Goal: Information Seeking & Learning: Learn about a topic

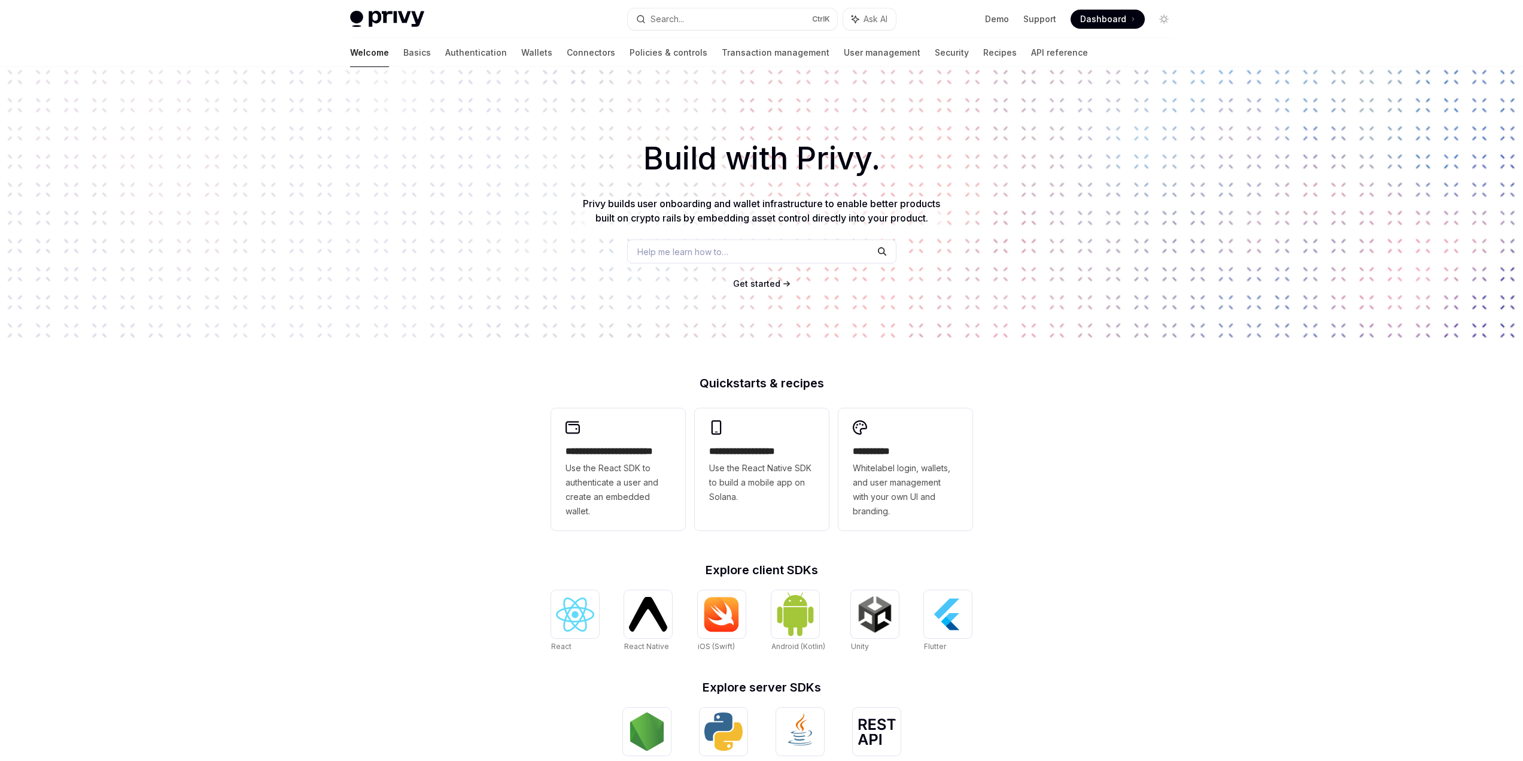
scroll to position [191, 0]
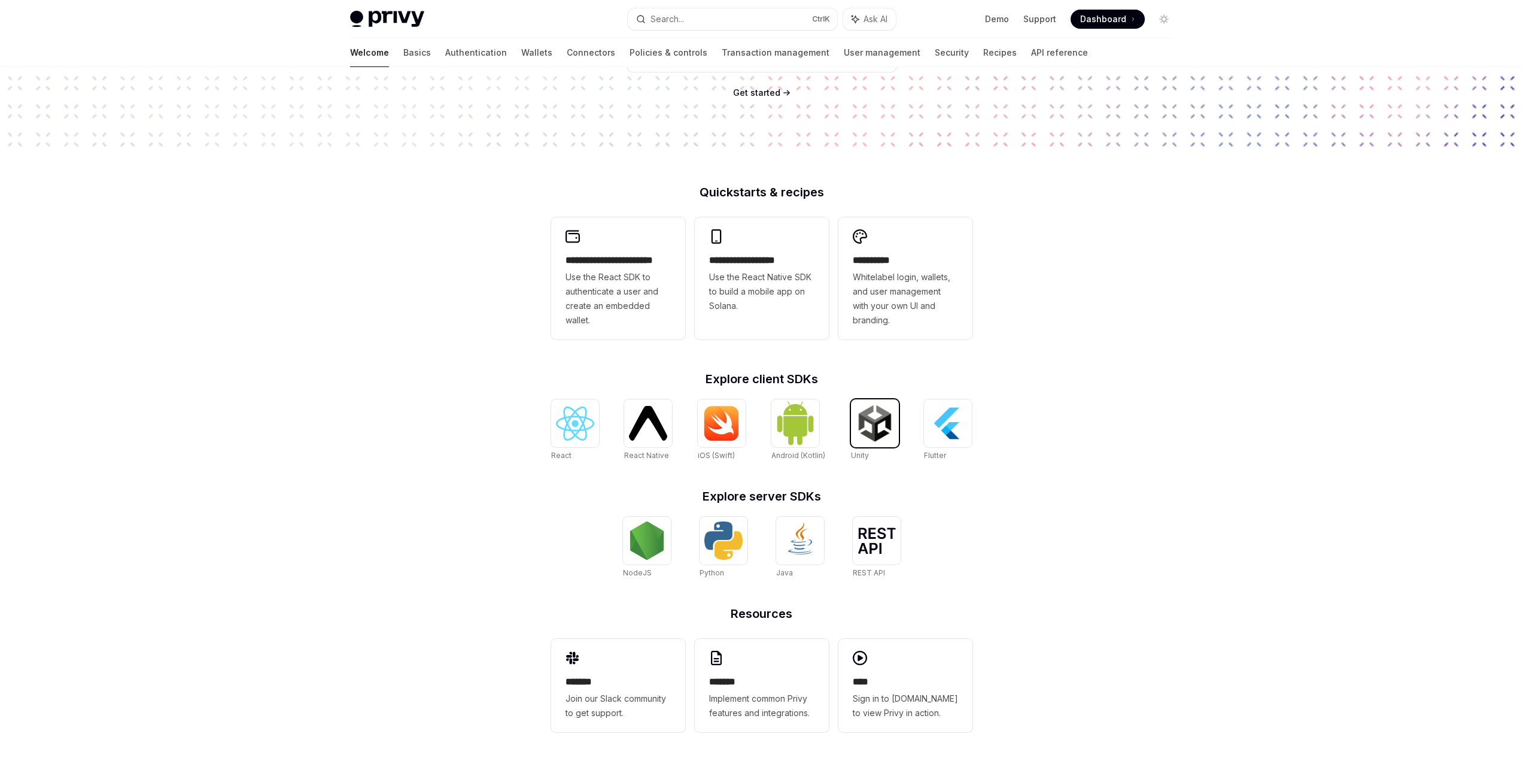
click at [874, 419] on img at bounding box center [875, 423] width 38 height 38
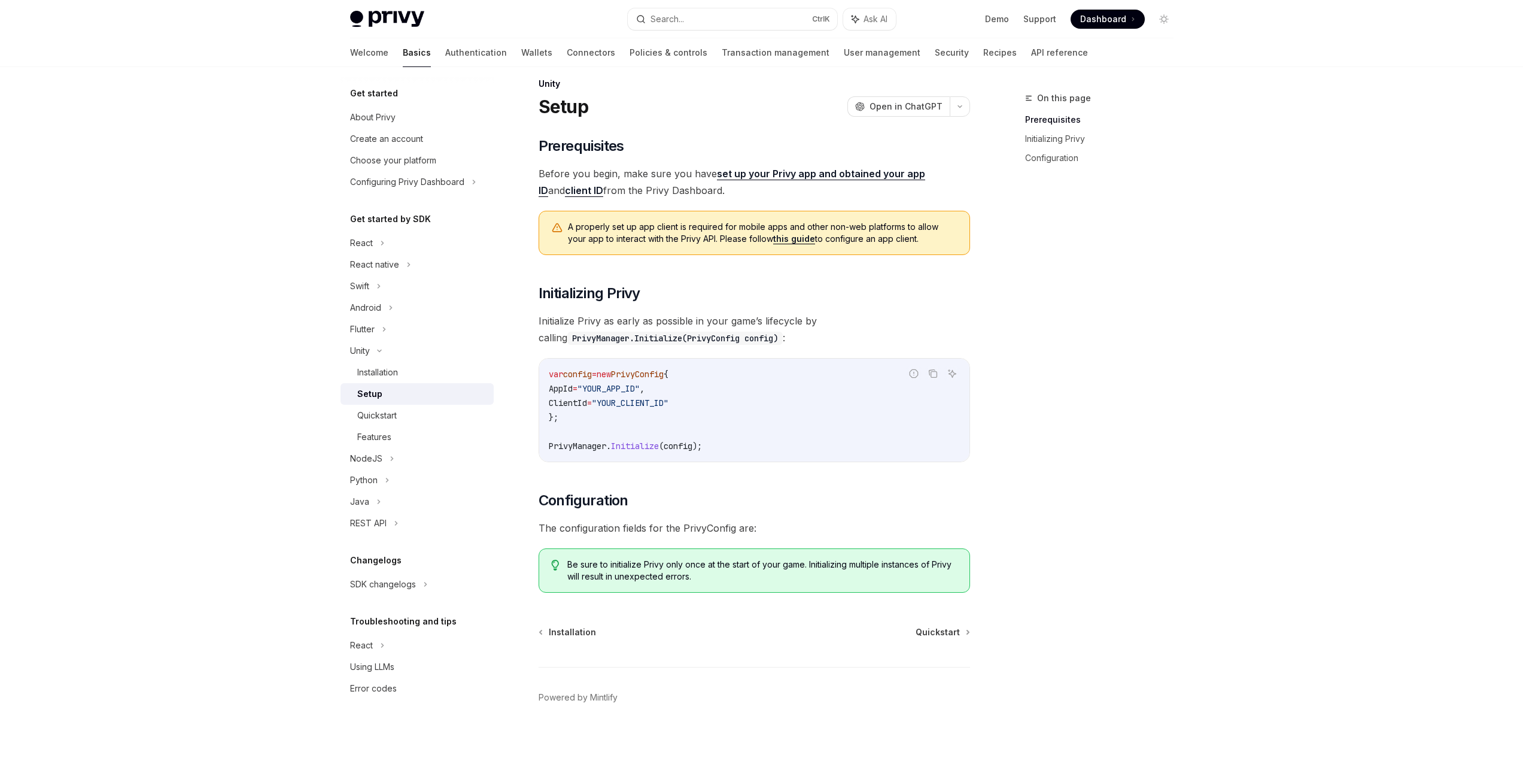
scroll to position [24, 0]
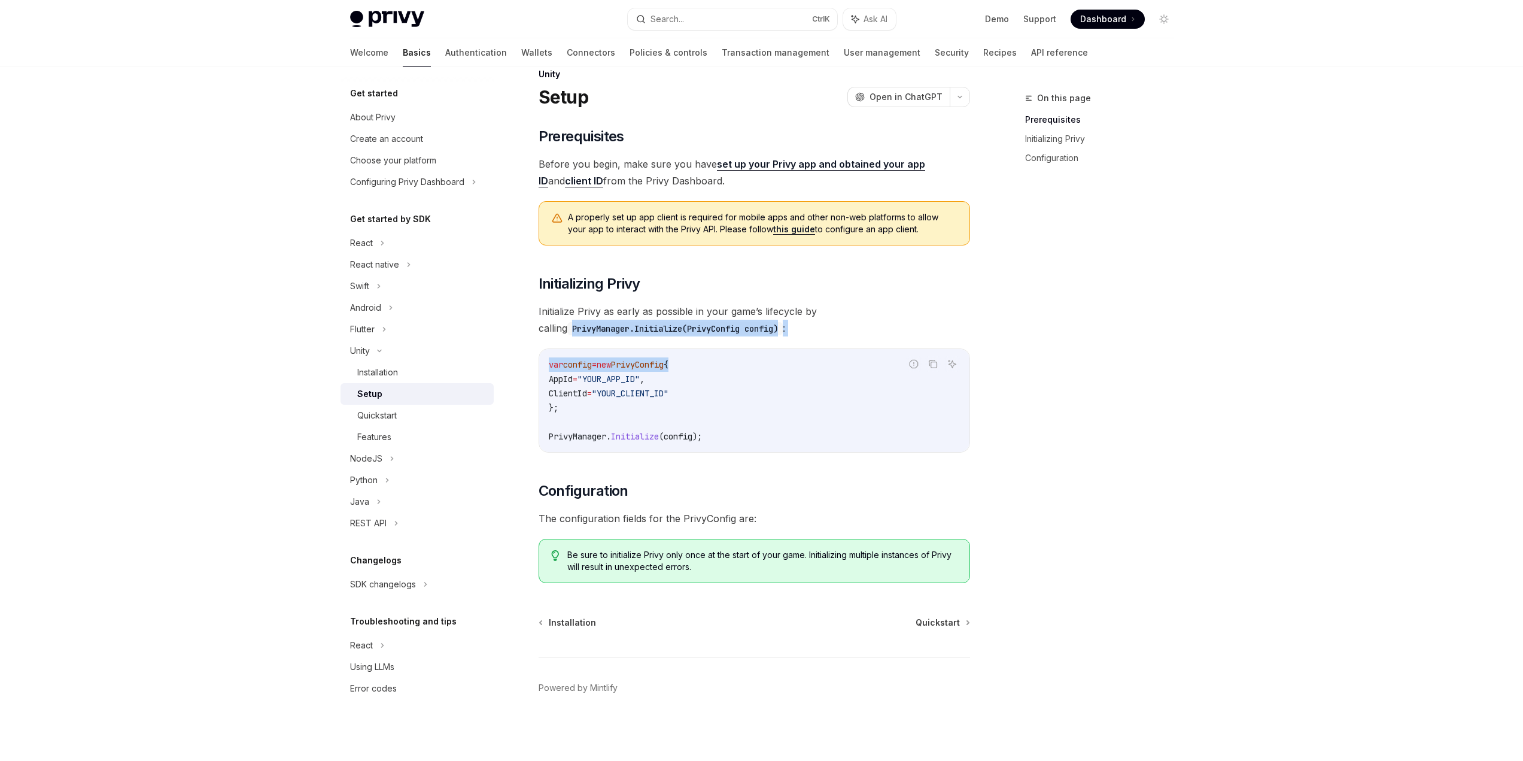
drag, startPoint x: 645, startPoint y: 330, endPoint x: 785, endPoint y: 338, distance: 140.2
click at [784, 338] on div "​ Prerequisites Before you begin, make sure you have set up your Privy app and …" at bounding box center [754, 355] width 431 height 456
click at [786, 330] on span "Initialize Privy as early as possible in your game’s lifecycle by calling Privy…" at bounding box center [754, 320] width 431 height 34
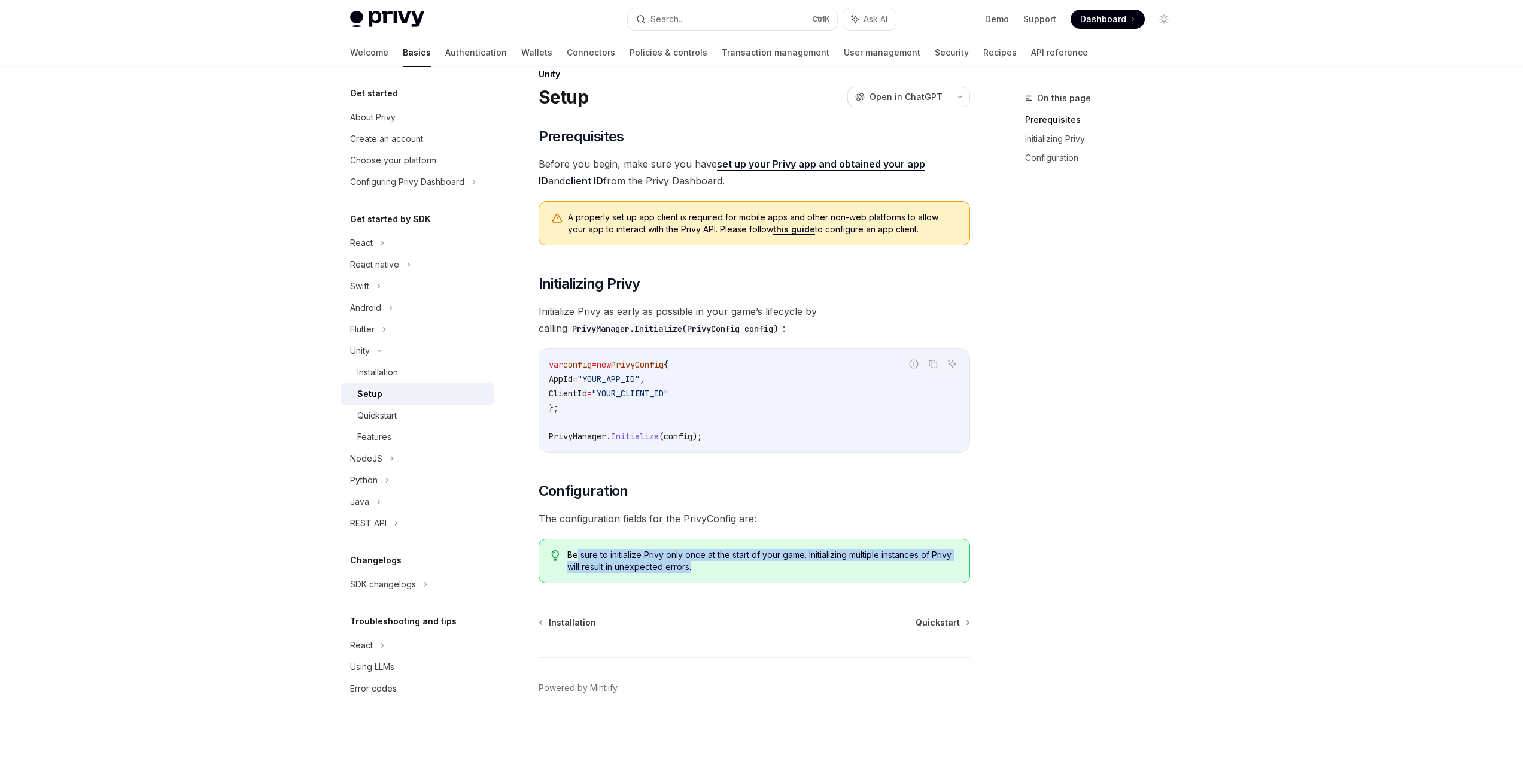
drag, startPoint x: 626, startPoint y: 557, endPoint x: 810, endPoint y: 568, distance: 184.7
click at [810, 568] on span "Be sure to initialize Privy only once at the start of your game. Initializing m…" at bounding box center [762, 561] width 390 height 24
click at [812, 527] on div "​ Prerequisites Before you begin, make sure you have set up your Privy app and …" at bounding box center [754, 355] width 431 height 456
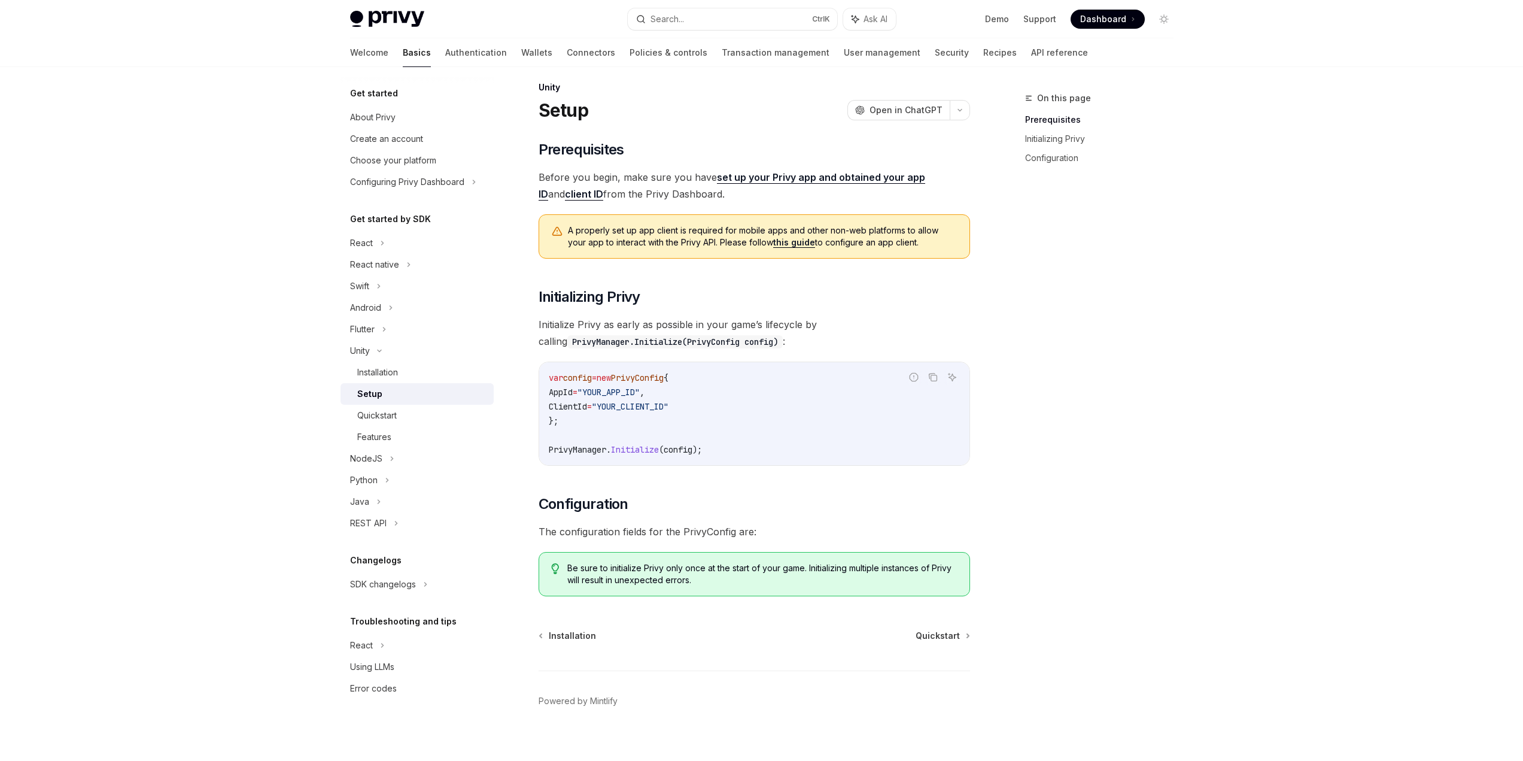
scroll to position [0, 0]
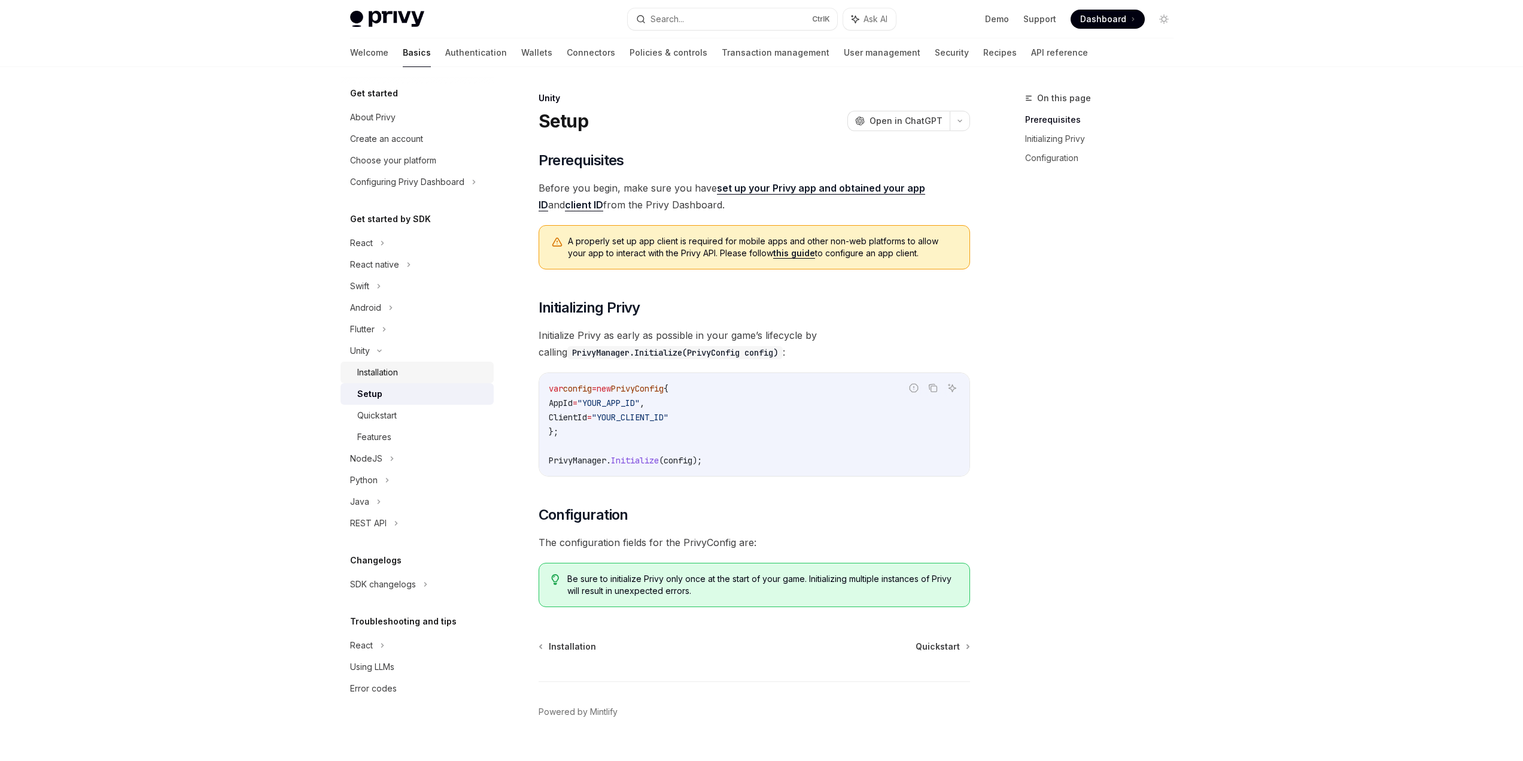
click at [395, 372] on div "Installation" at bounding box center [377, 372] width 41 height 14
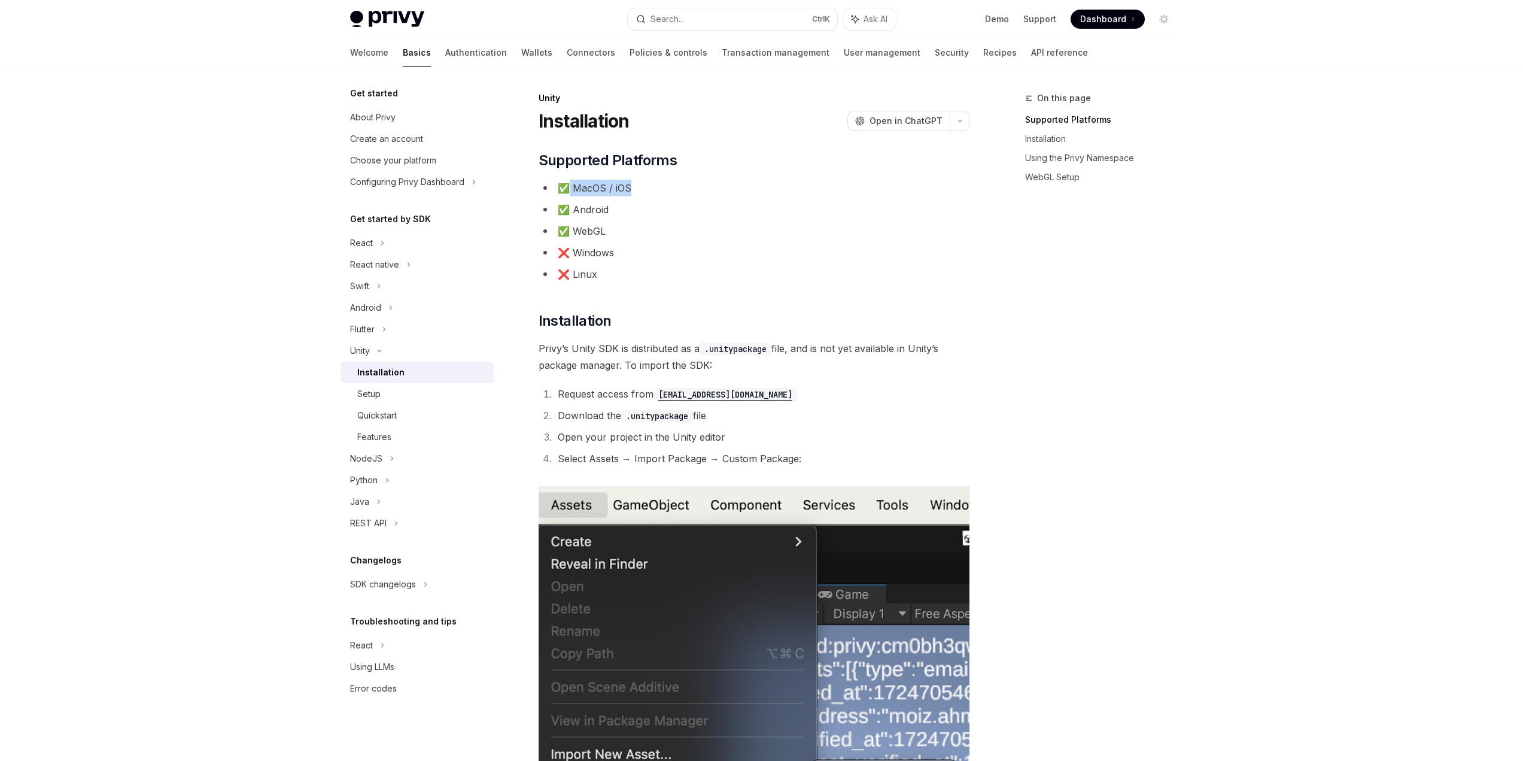
drag, startPoint x: 571, startPoint y: 185, endPoint x: 653, endPoint y: 191, distance: 82.2
click at [653, 191] on li "✅ MacOS / iOS" at bounding box center [754, 188] width 431 height 17
drag, startPoint x: 580, startPoint y: 203, endPoint x: 619, endPoint y: 220, distance: 41.8
click at [626, 203] on li "✅ Android" at bounding box center [754, 209] width 431 height 17
drag, startPoint x: 594, startPoint y: 228, endPoint x: 616, endPoint y: 229, distance: 22.1
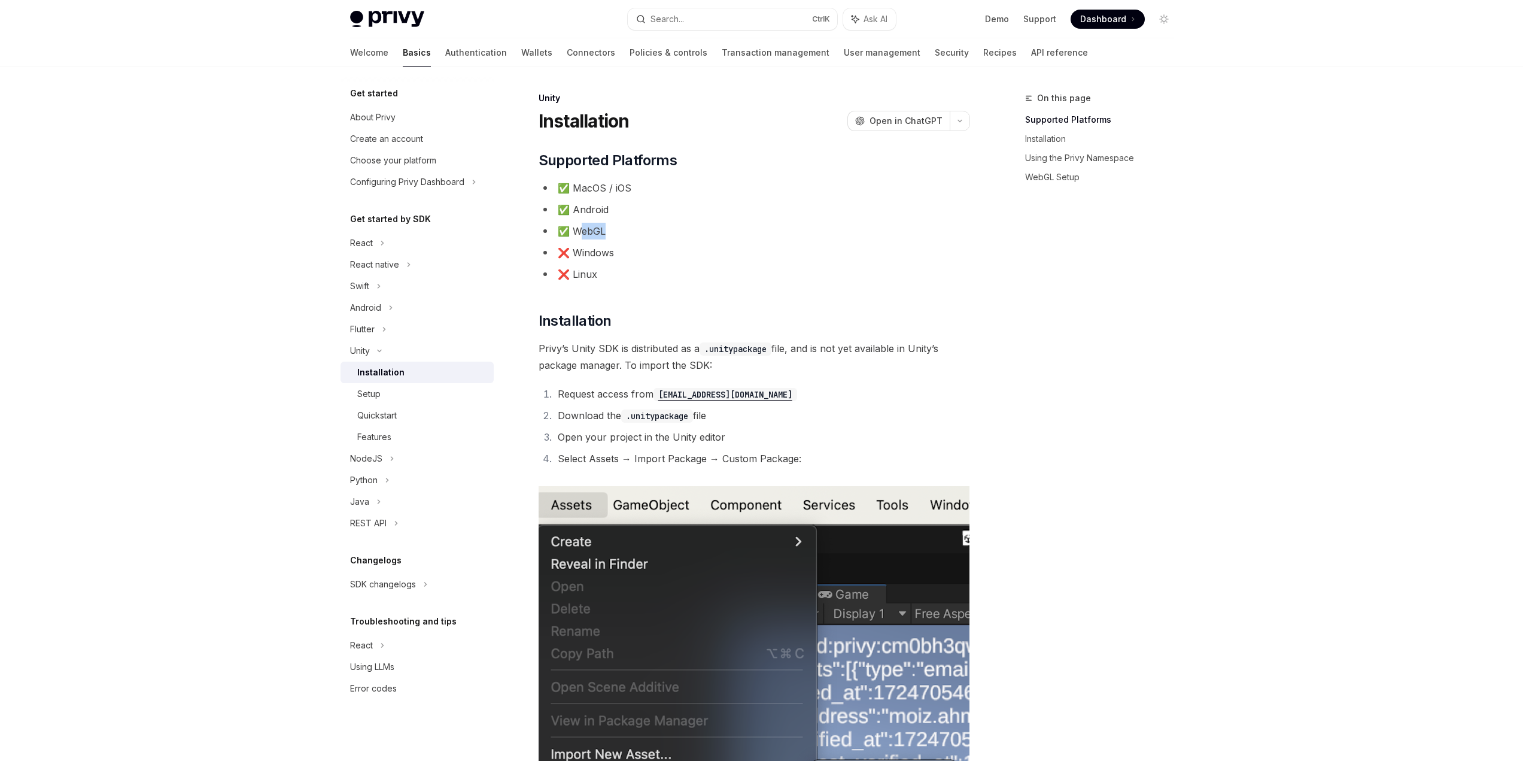
click at [614, 229] on li "✅ WebGL" at bounding box center [754, 231] width 431 height 17
click at [634, 234] on li "✅ WebGL" at bounding box center [754, 231] width 431 height 17
drag, startPoint x: 586, startPoint y: 253, endPoint x: 631, endPoint y: 248, distance: 45.2
click at [627, 248] on li "❌ Windows" at bounding box center [754, 252] width 431 height 17
click at [636, 259] on li "❌ Windows" at bounding box center [754, 252] width 431 height 17
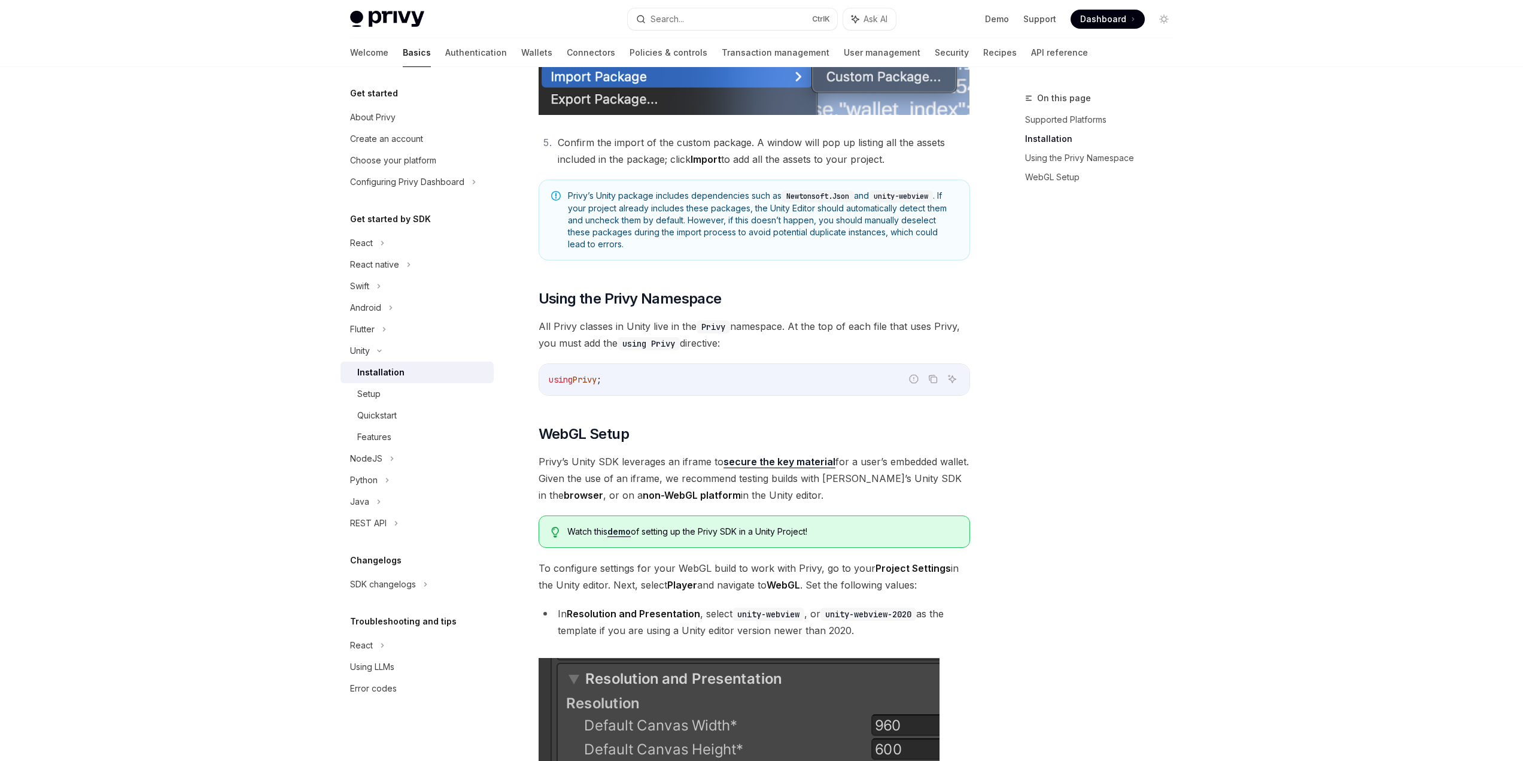
scroll to position [718, 0]
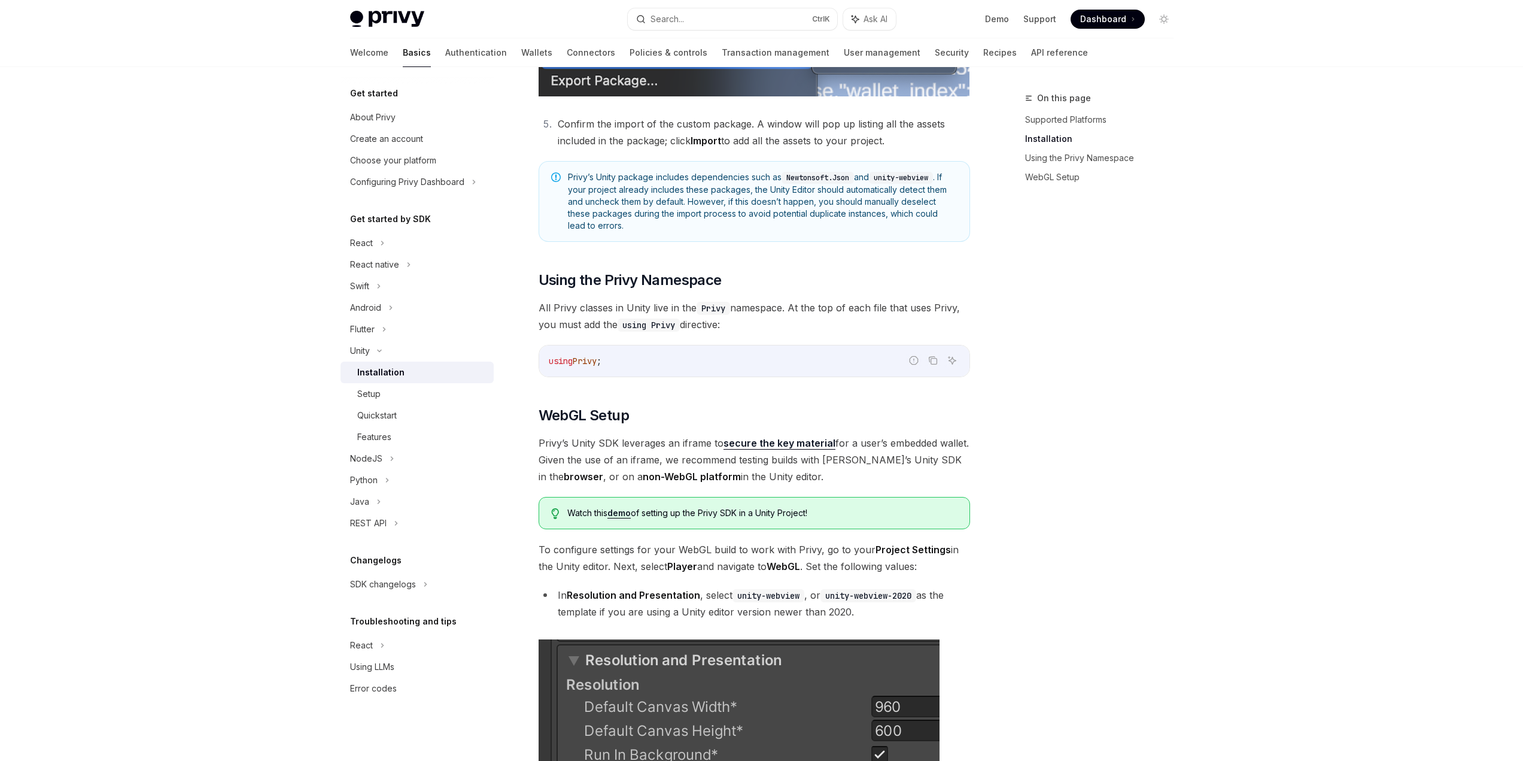
drag, startPoint x: 554, startPoint y: 362, endPoint x: 620, endPoint y: 354, distance: 66.3
click at [620, 354] on code "using Privy ;" at bounding box center [754, 361] width 411 height 14
click at [627, 354] on code "using Privy ;" at bounding box center [754, 361] width 411 height 14
click at [617, 362] on code "using Privy ;" at bounding box center [754, 361] width 411 height 14
drag, startPoint x: 617, startPoint y: 362, endPoint x: 545, endPoint y: 369, distance: 72.8
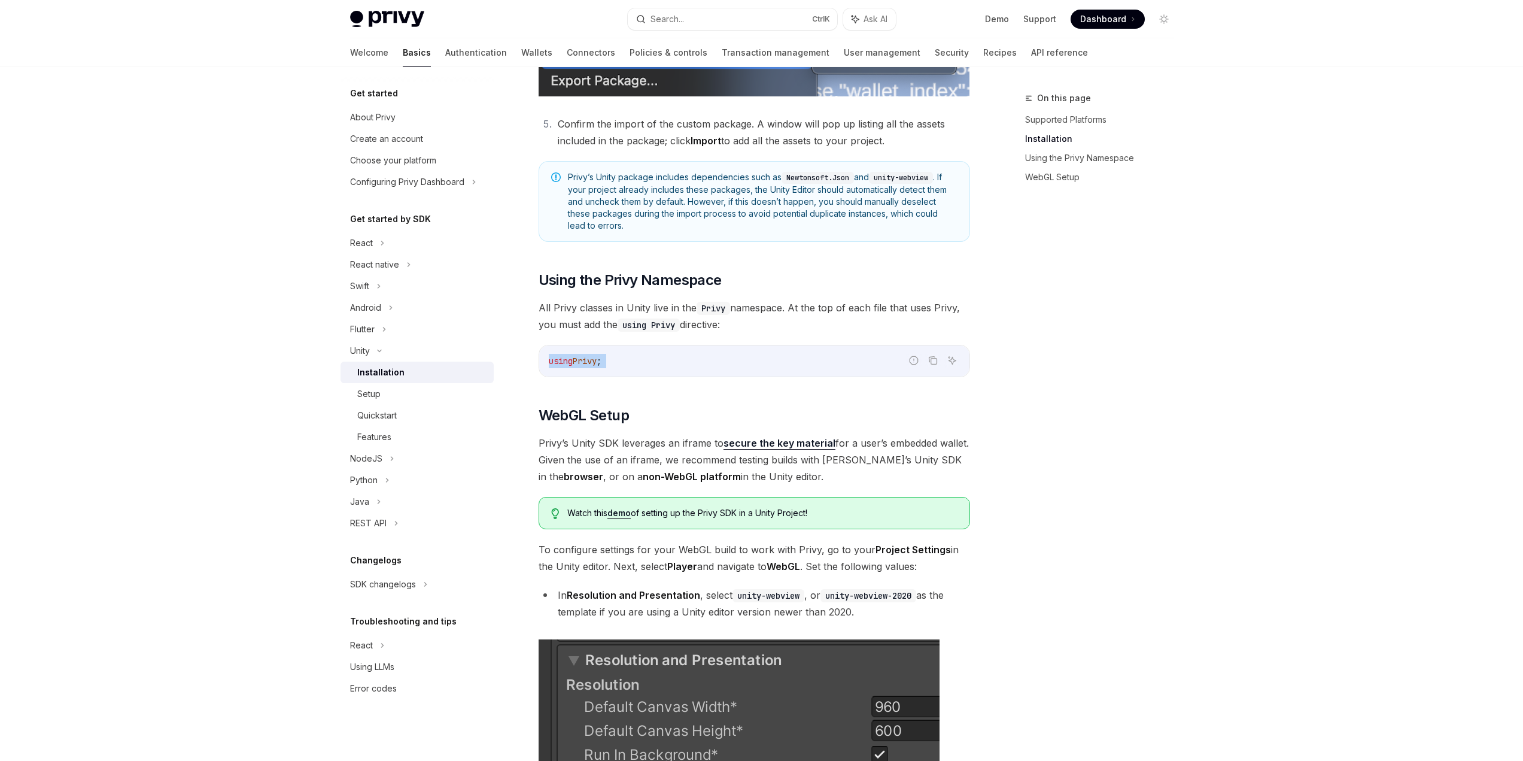
click at [545, 369] on div "using Privy ;" at bounding box center [754, 360] width 430 height 31
click at [623, 360] on code "using Privy ;" at bounding box center [754, 361] width 411 height 14
click at [366, 243] on div "React" at bounding box center [361, 243] width 23 height 14
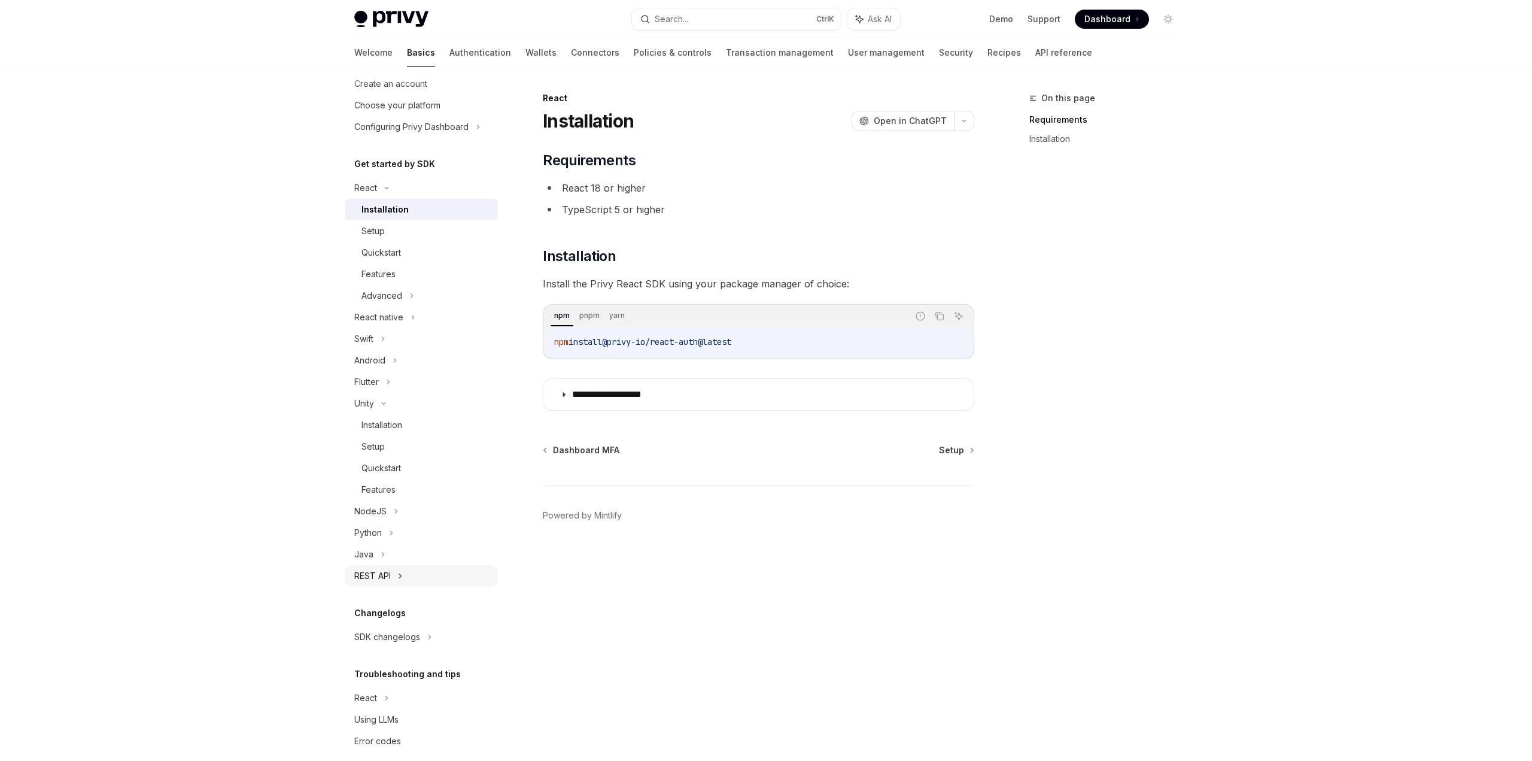
scroll to position [70, 0]
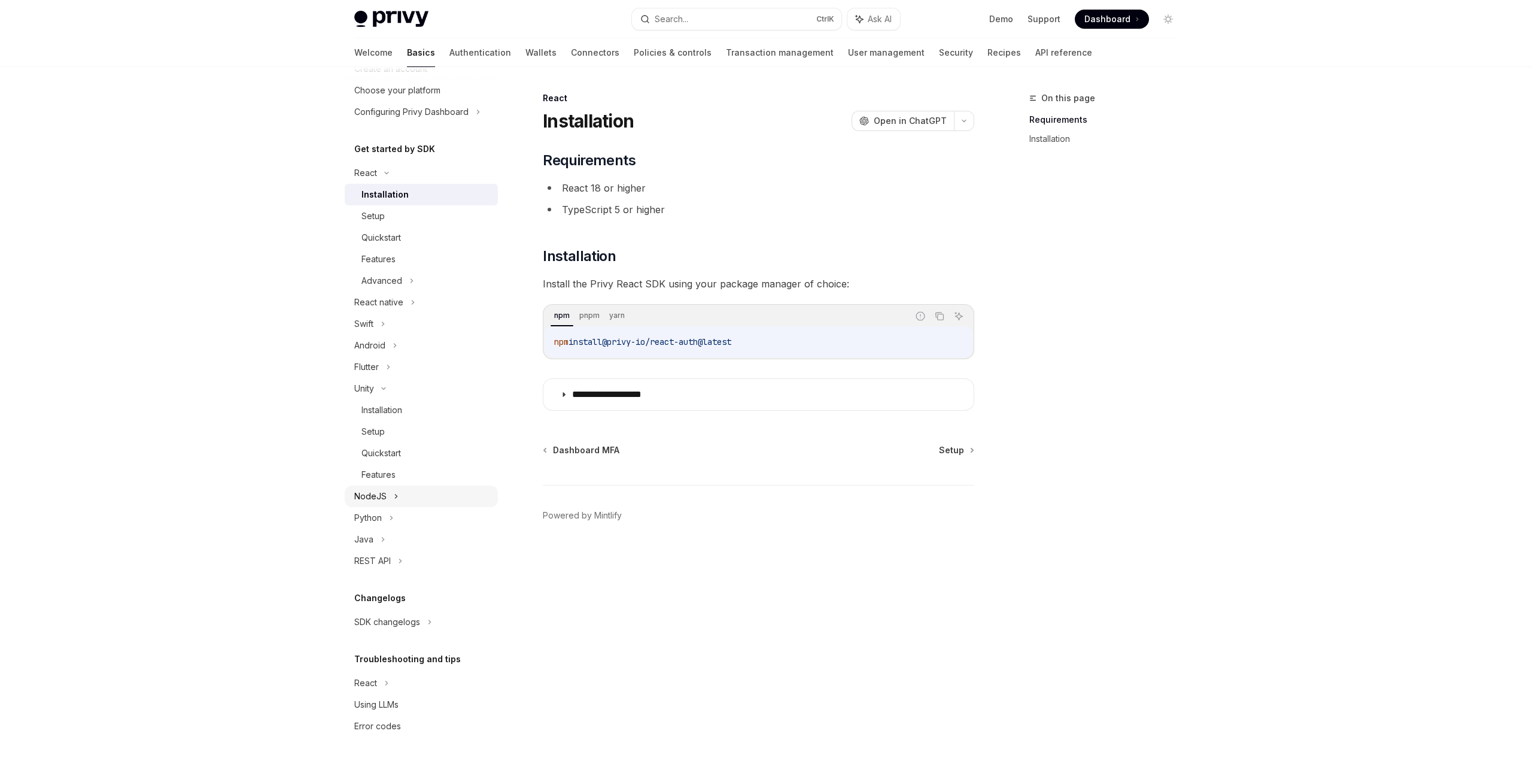
click at [411, 498] on div "NodeJS" at bounding box center [421, 496] width 153 height 22
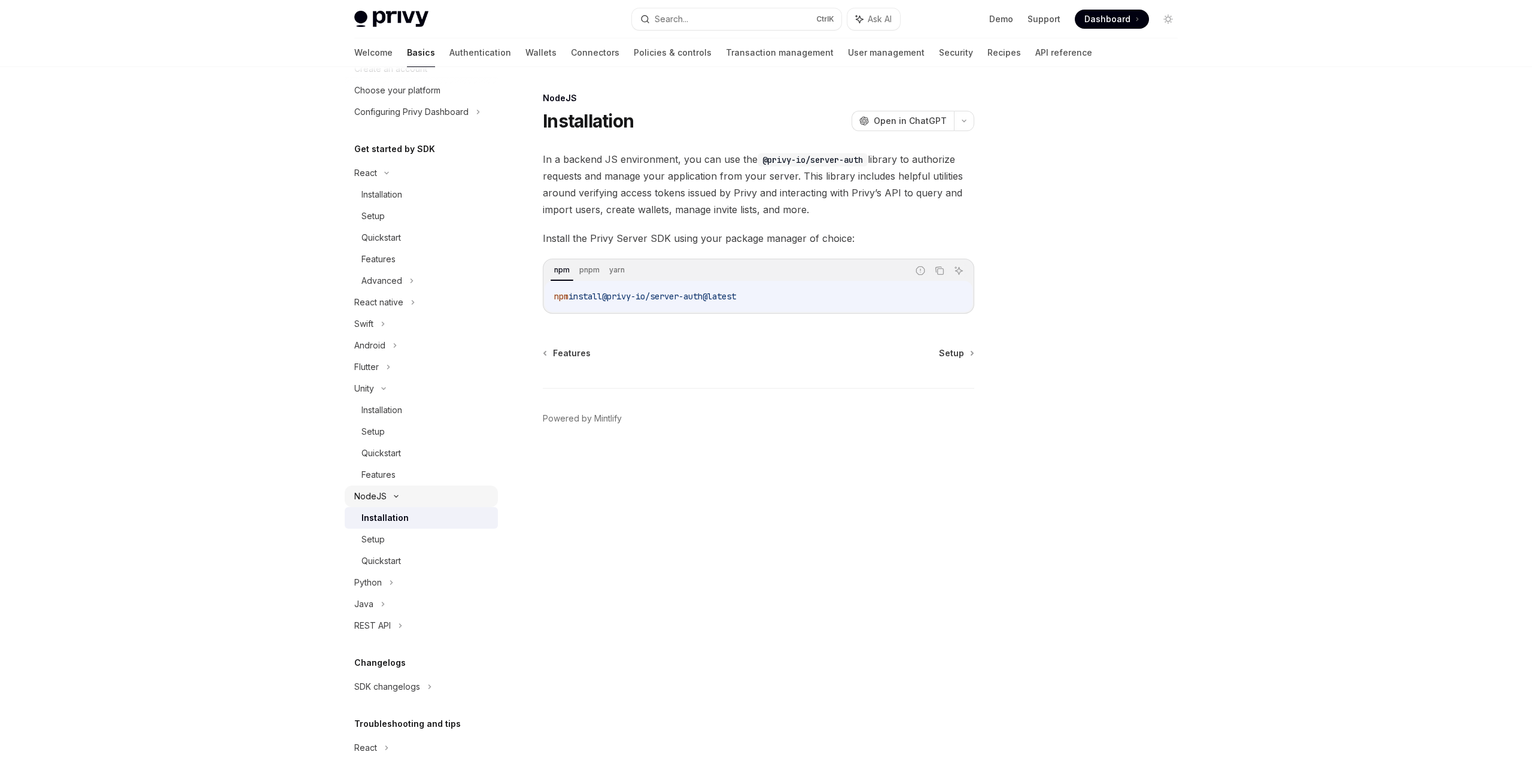
click at [396, 504] on div "NodeJS" at bounding box center [421, 496] width 153 height 22
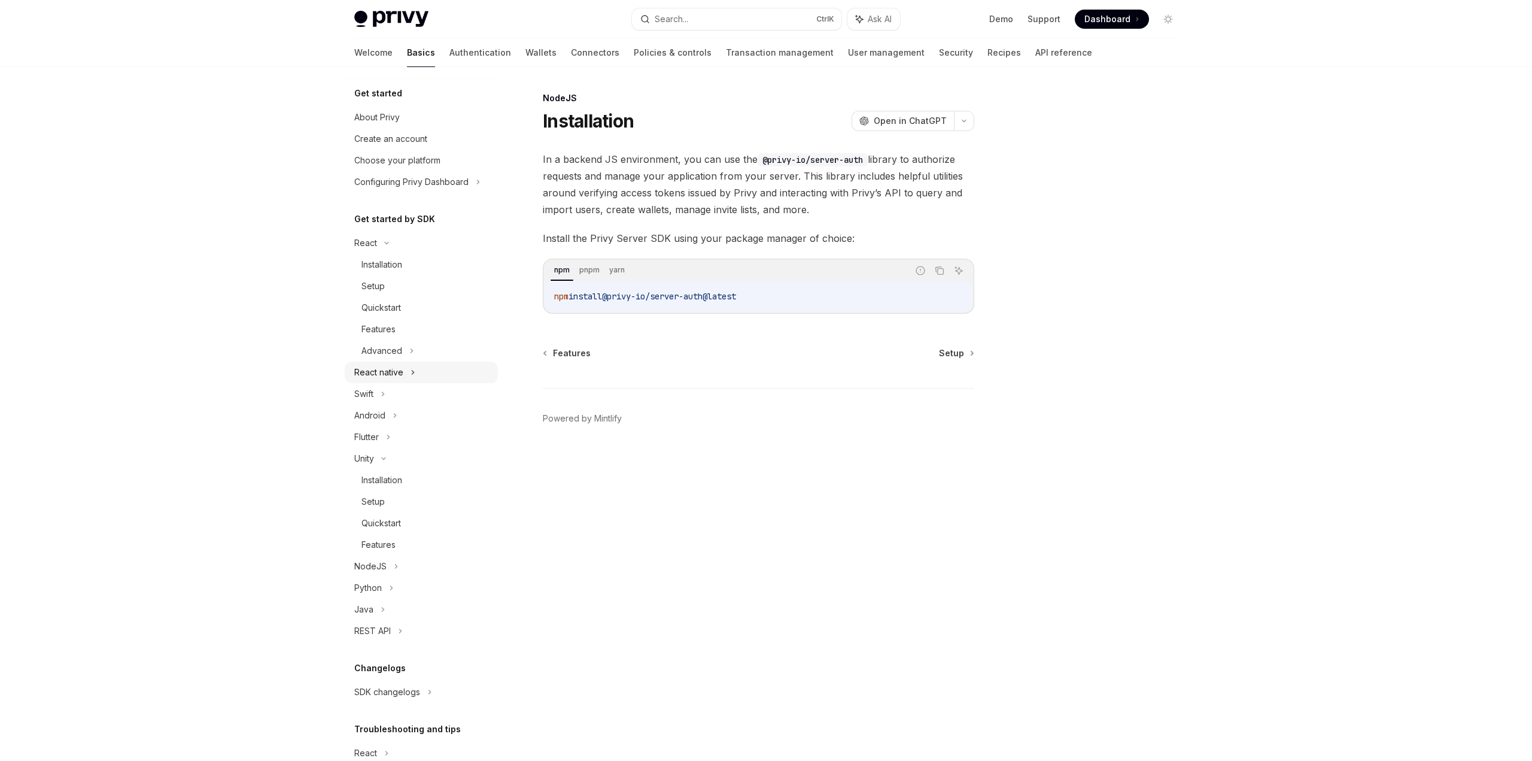
click at [403, 376] on div "React native" at bounding box center [378, 372] width 49 height 14
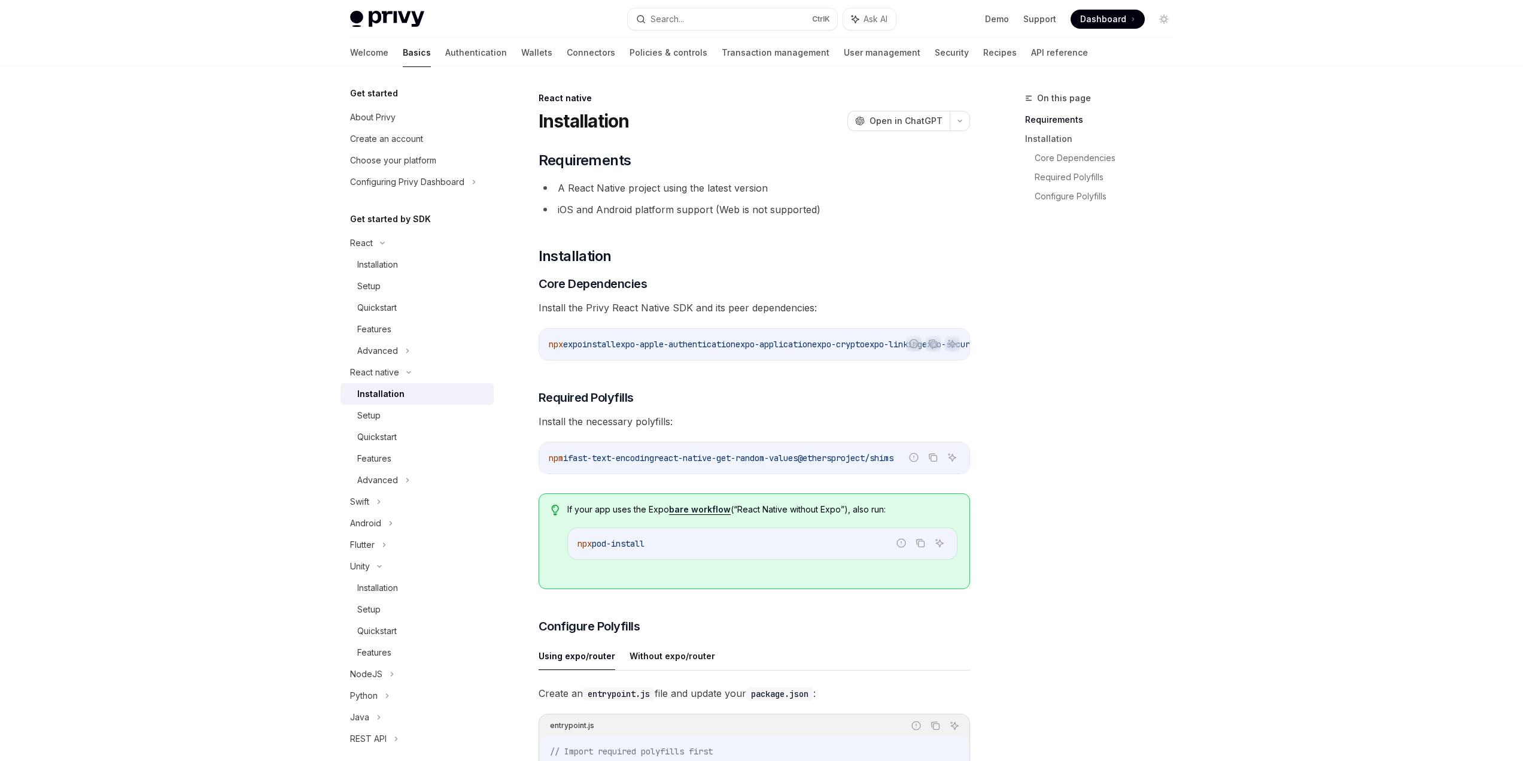
click at [399, 13] on img at bounding box center [387, 19] width 74 height 17
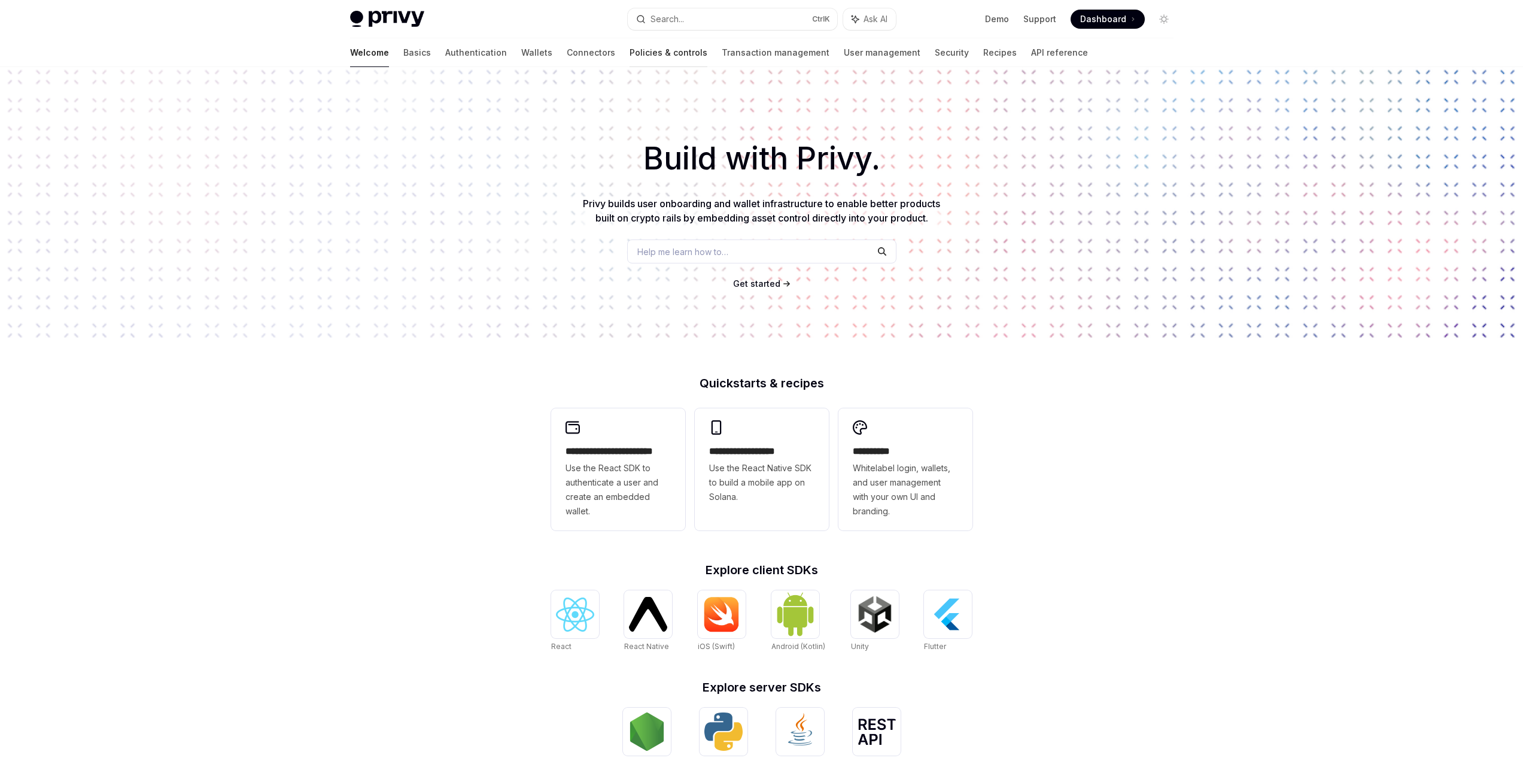
click at [630, 57] on link "Policies & controls" at bounding box center [669, 52] width 78 height 29
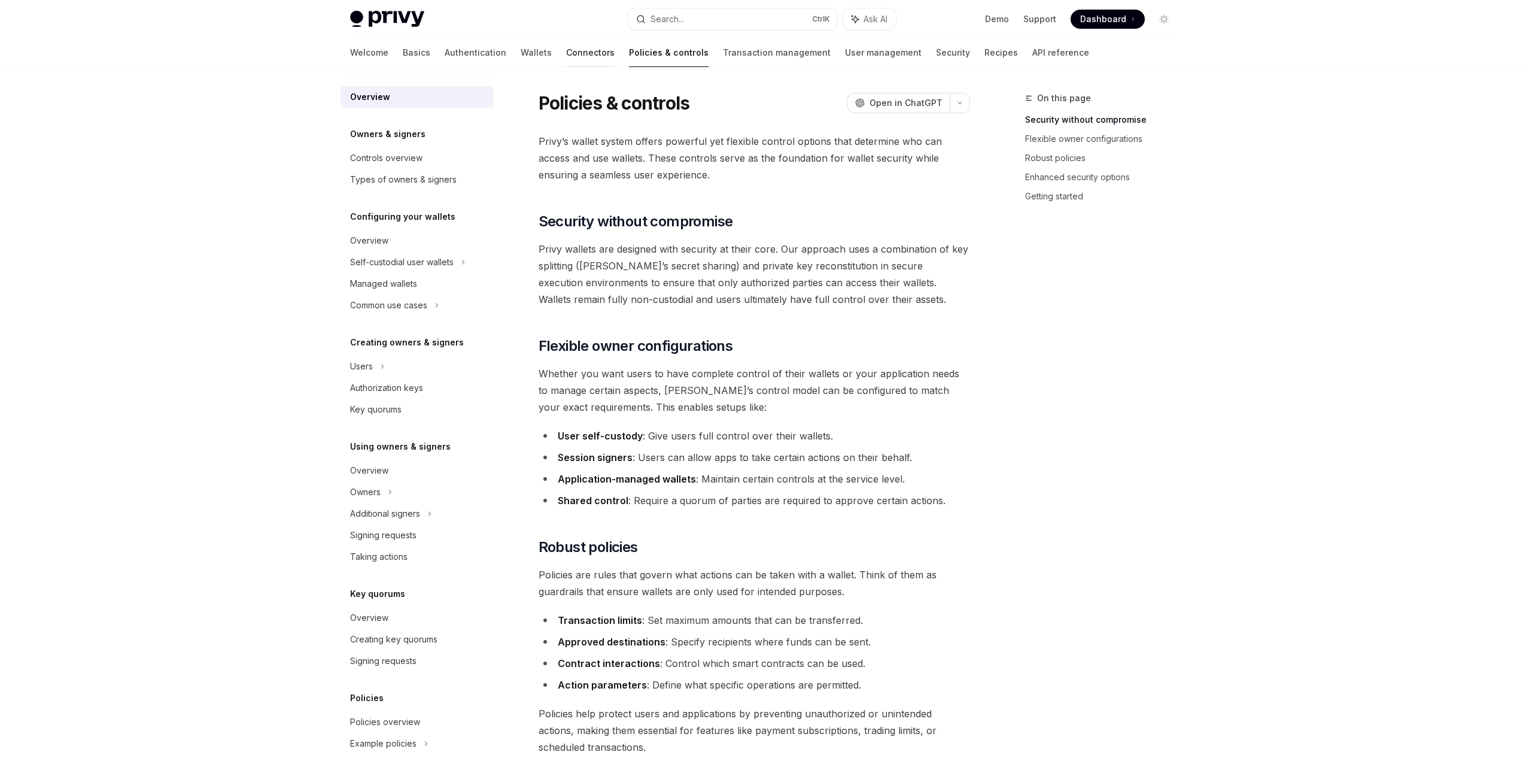
click at [566, 59] on link "Connectors" at bounding box center [590, 52] width 48 height 29
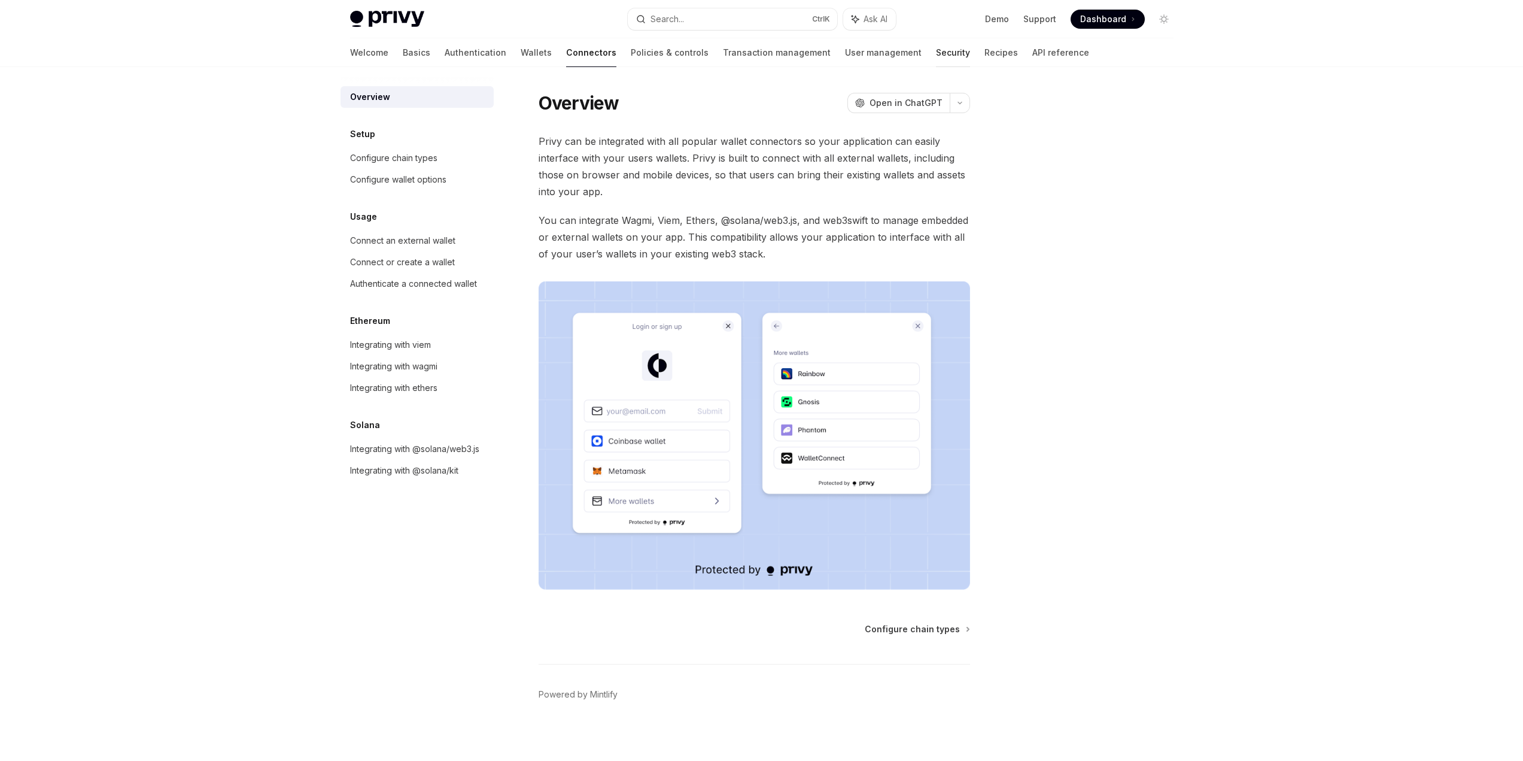
click at [936, 55] on link "Security" at bounding box center [953, 52] width 34 height 29
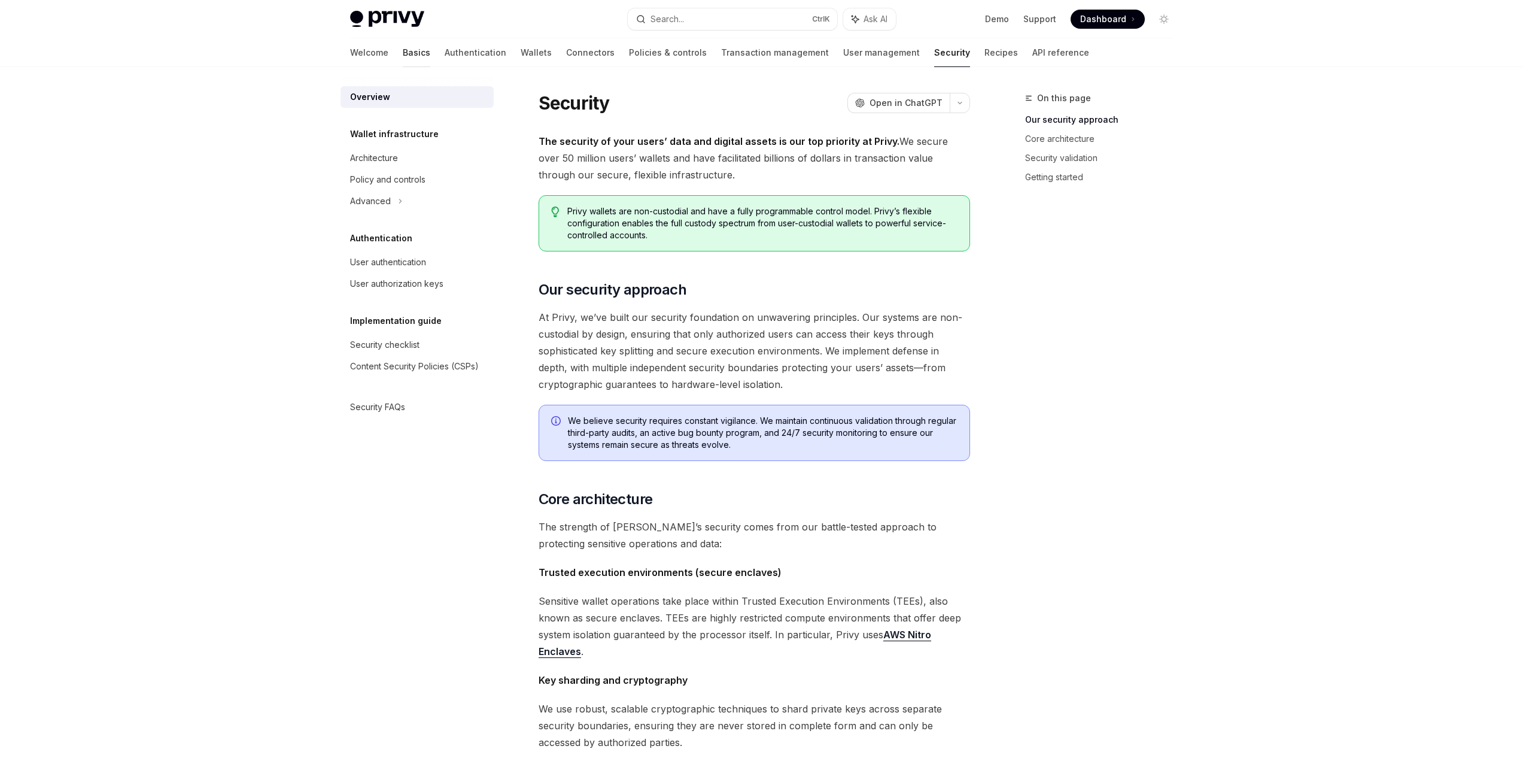
click at [403, 55] on link "Basics" at bounding box center [417, 52] width 28 height 29
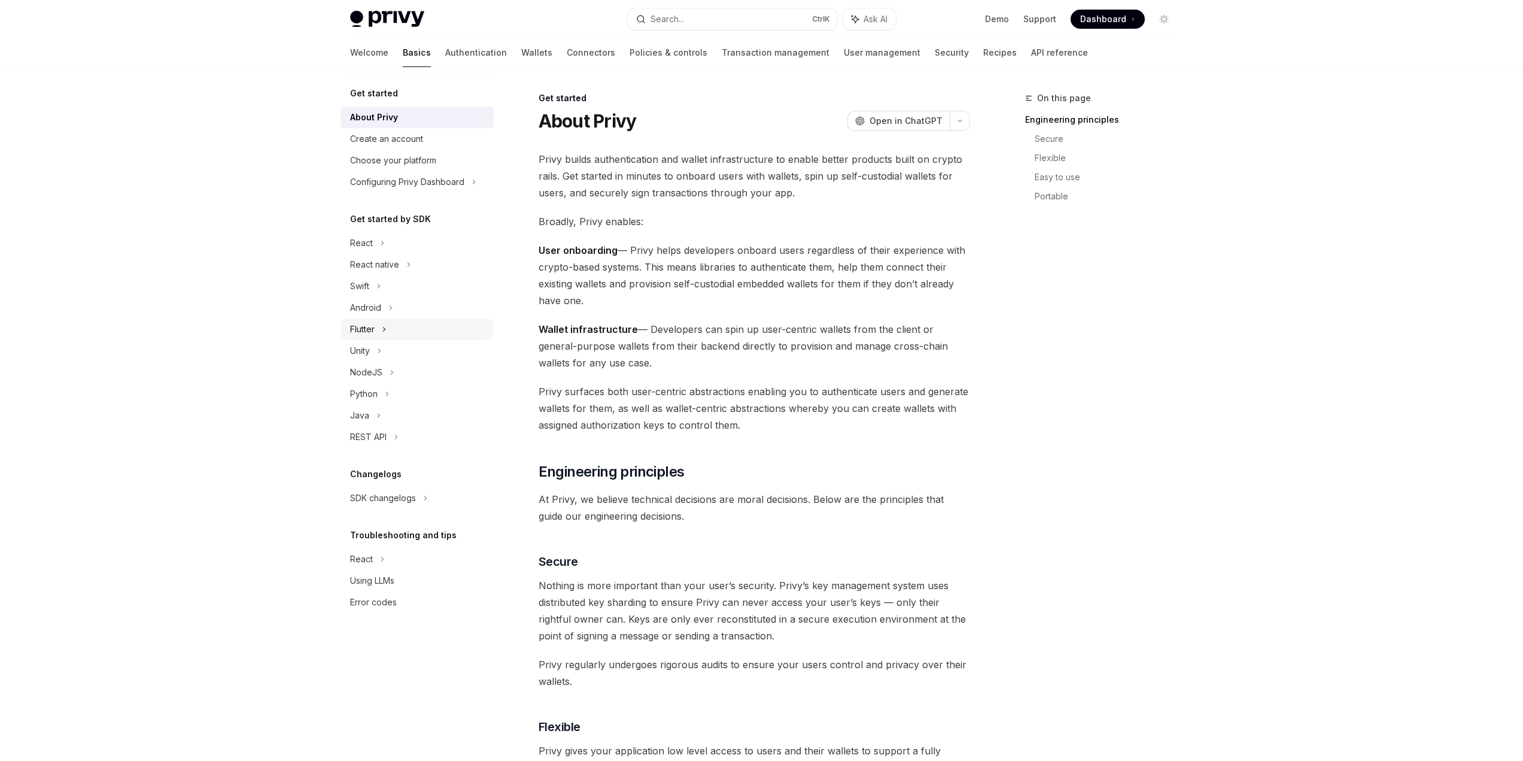
click at [373, 329] on div "Flutter" at bounding box center [362, 329] width 25 height 14
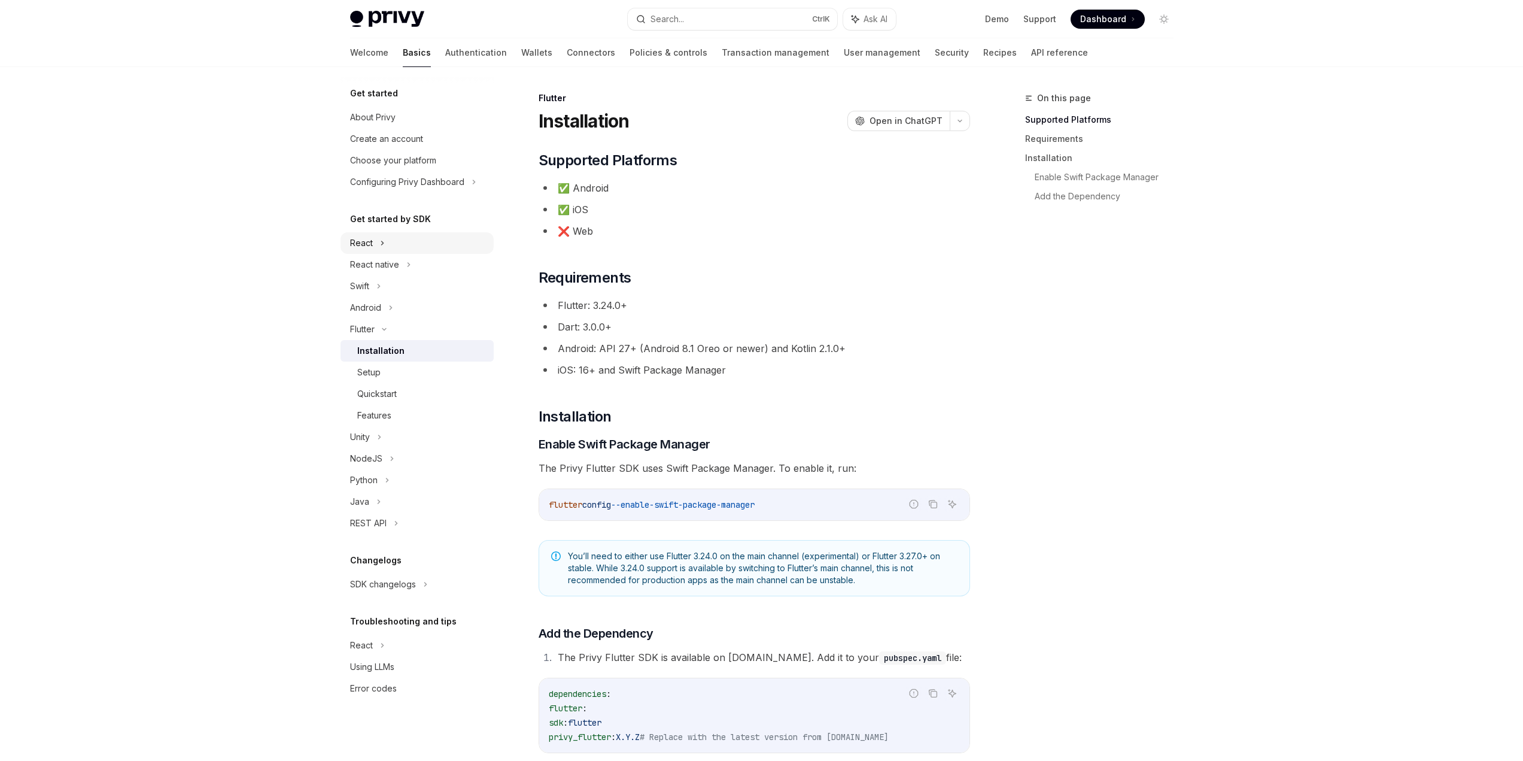
click at [384, 249] on icon at bounding box center [382, 243] width 5 height 14
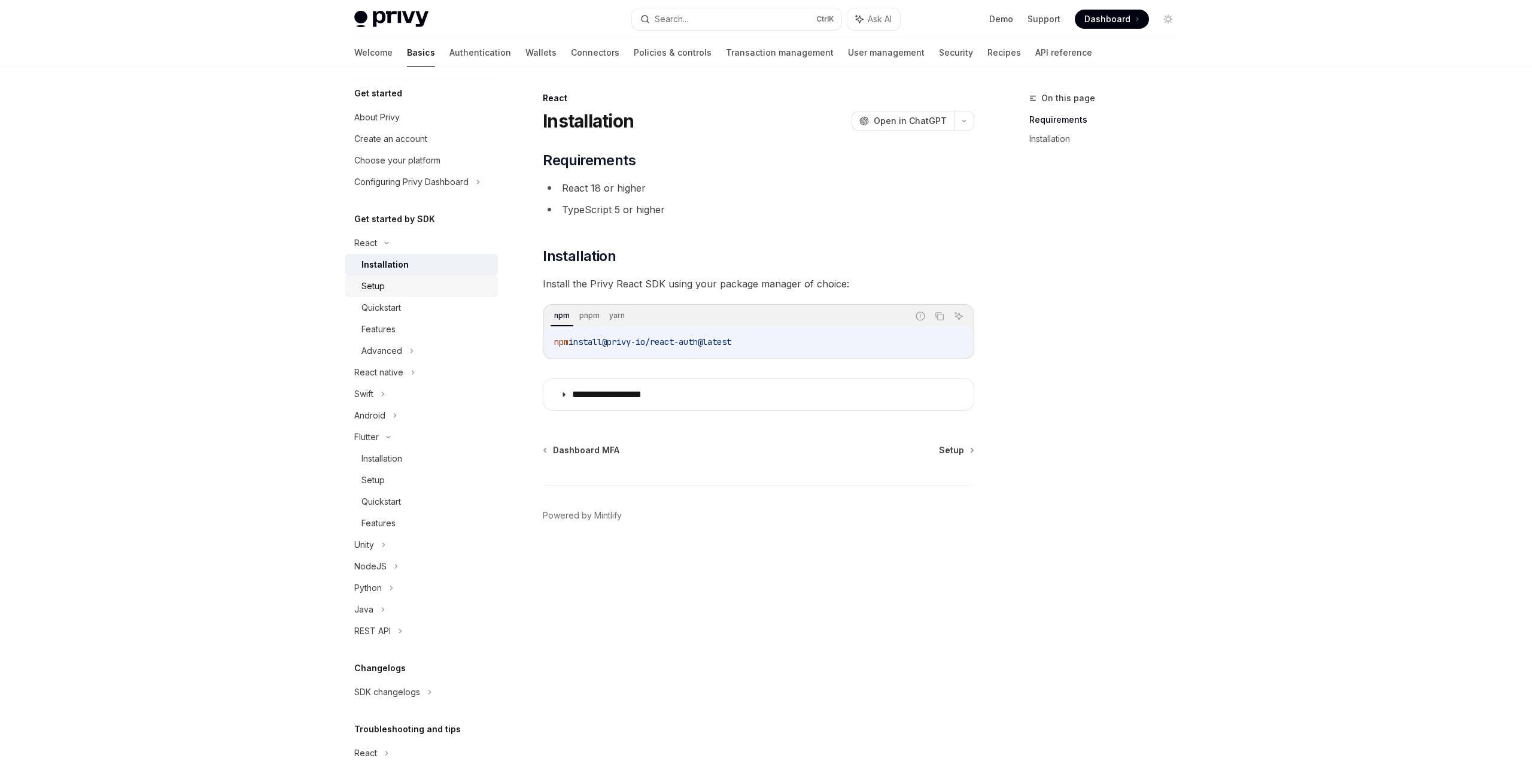
click at [385, 284] on div "Setup" at bounding box center [425, 286] width 129 height 14
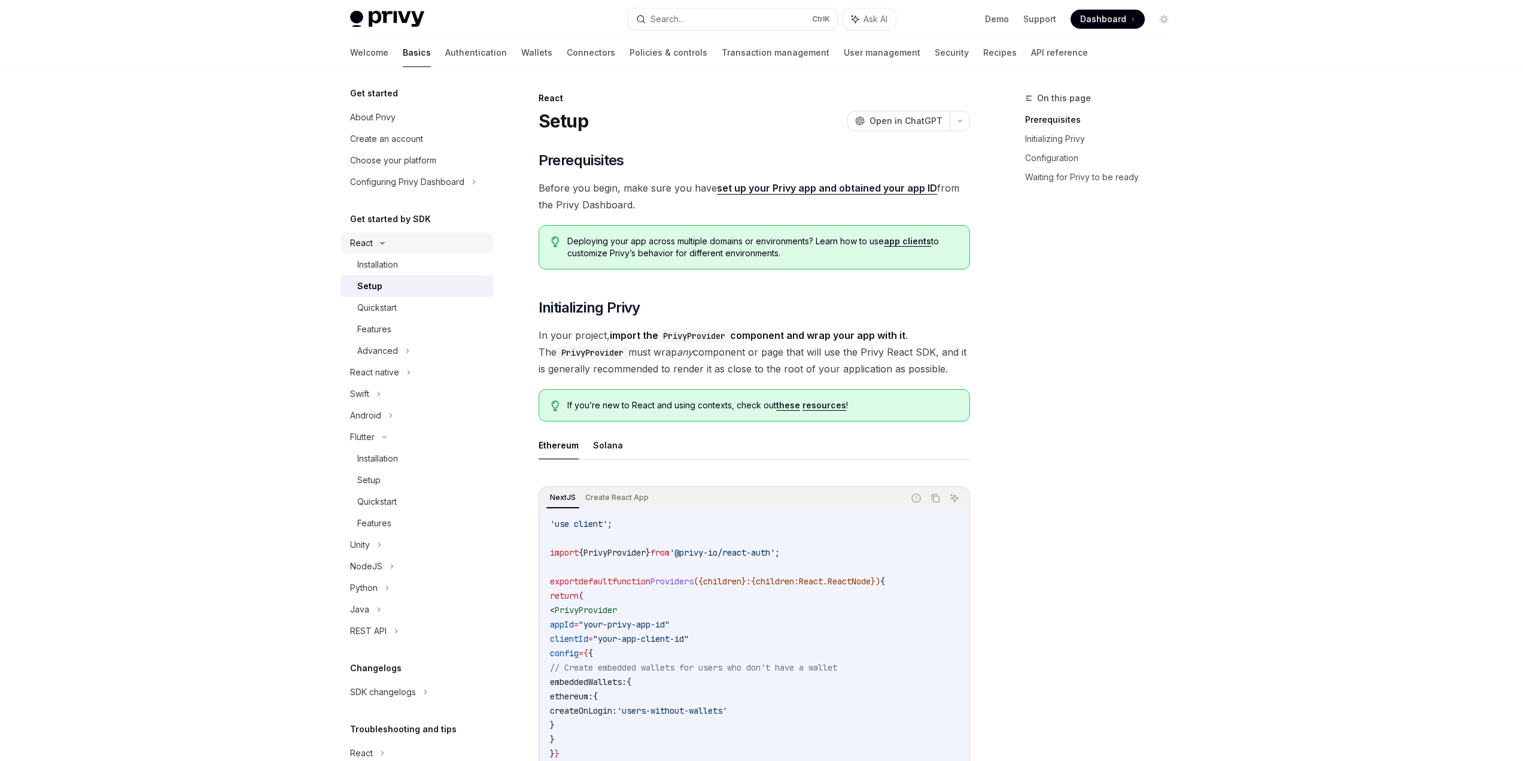
click at [381, 245] on div "React" at bounding box center [416, 243] width 153 height 22
click at [381, 245] on icon at bounding box center [382, 243] width 5 height 14
click at [376, 267] on div "Installation" at bounding box center [377, 264] width 41 height 14
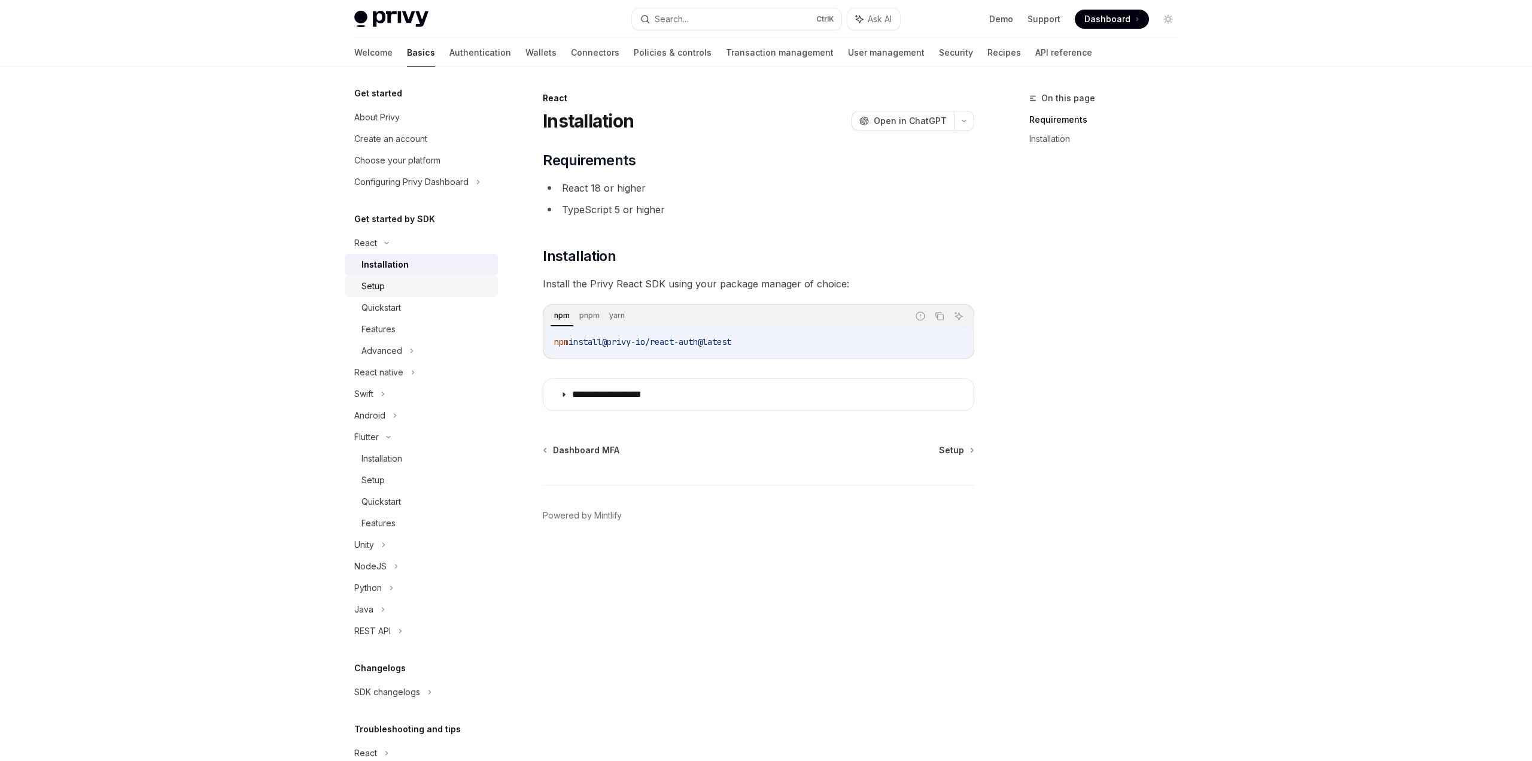
click at [384, 290] on div "Setup" at bounding box center [372, 286] width 23 height 14
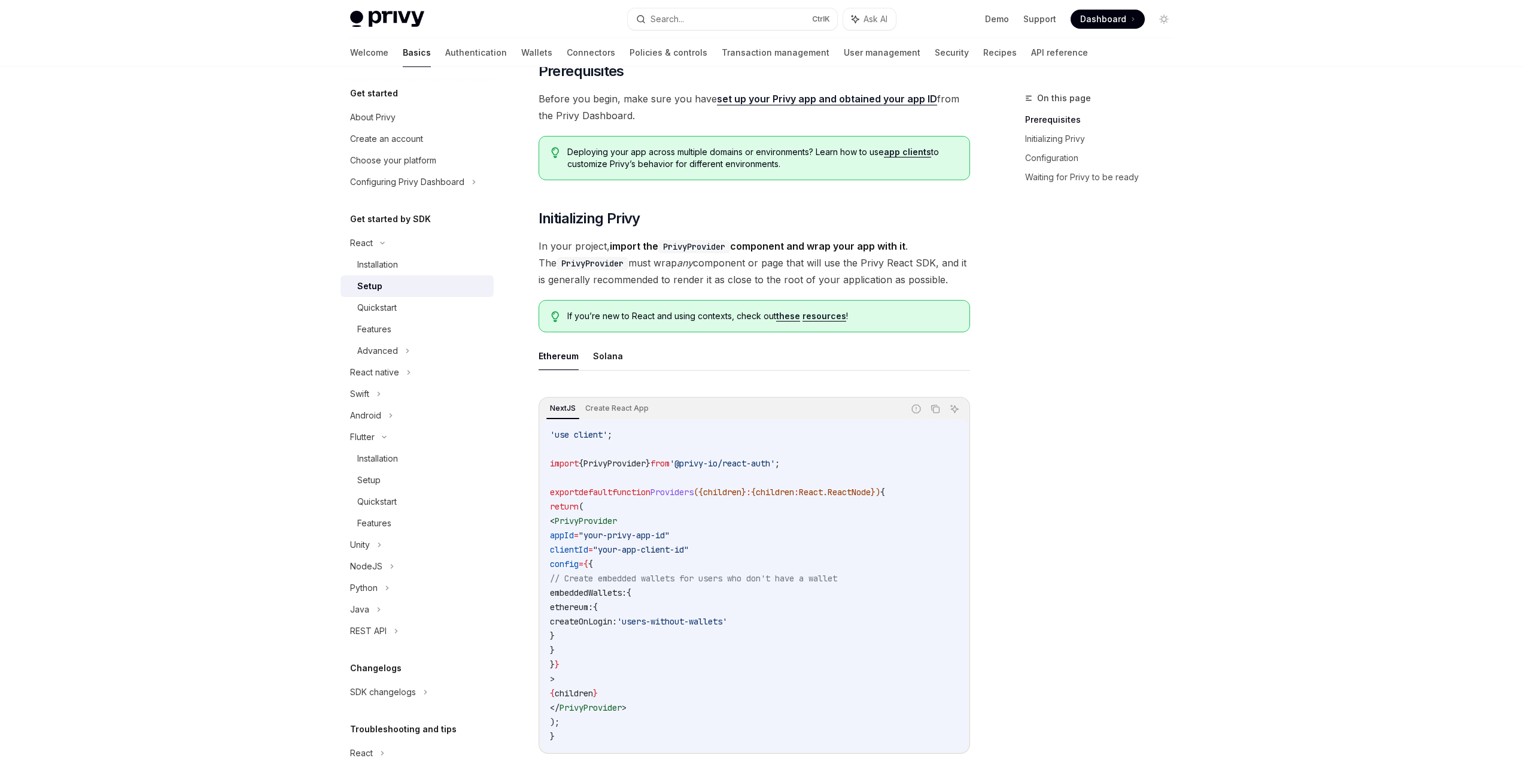
scroll to position [120, 0]
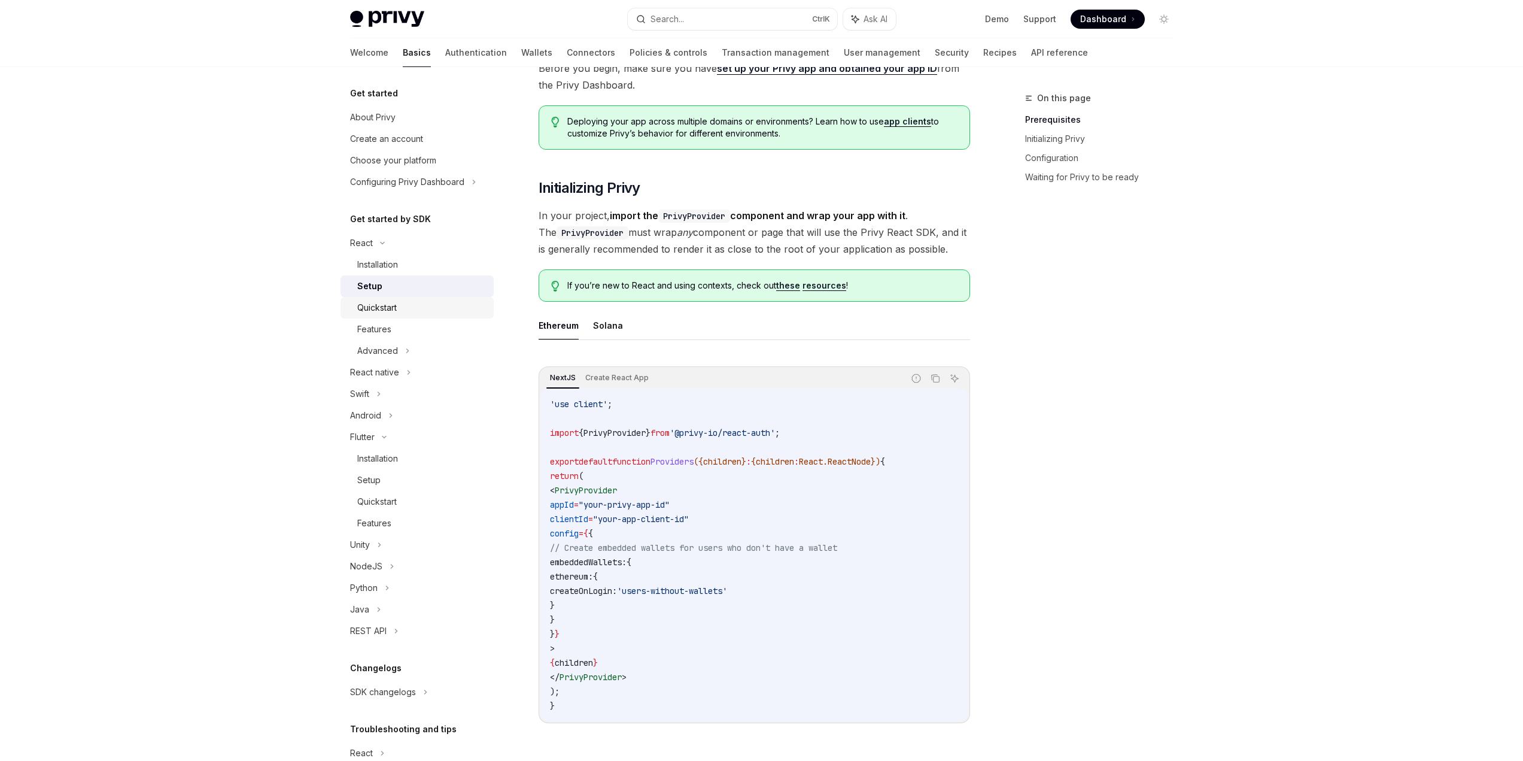
click at [400, 304] on div "Quickstart" at bounding box center [421, 307] width 129 height 14
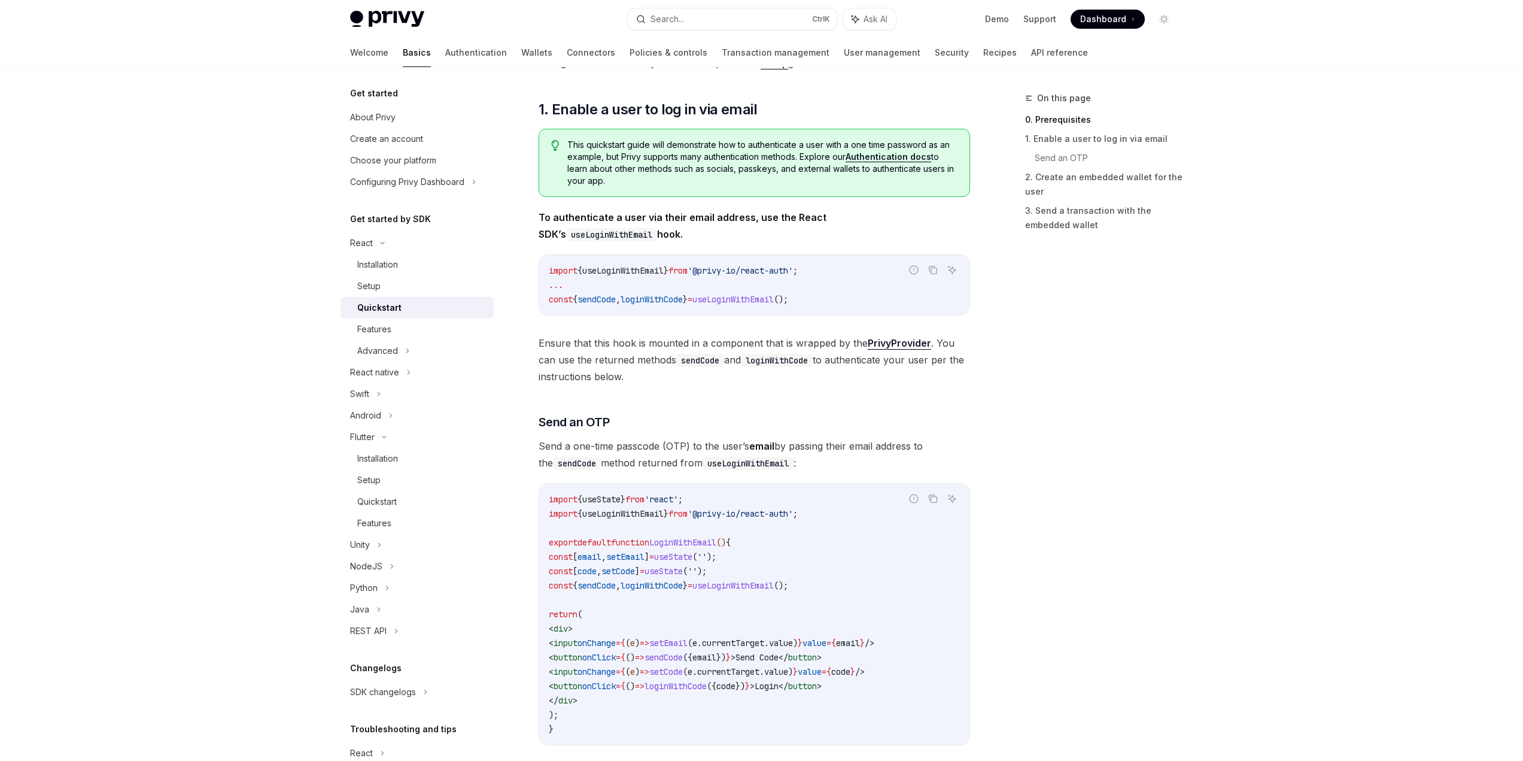
scroll to position [180, 0]
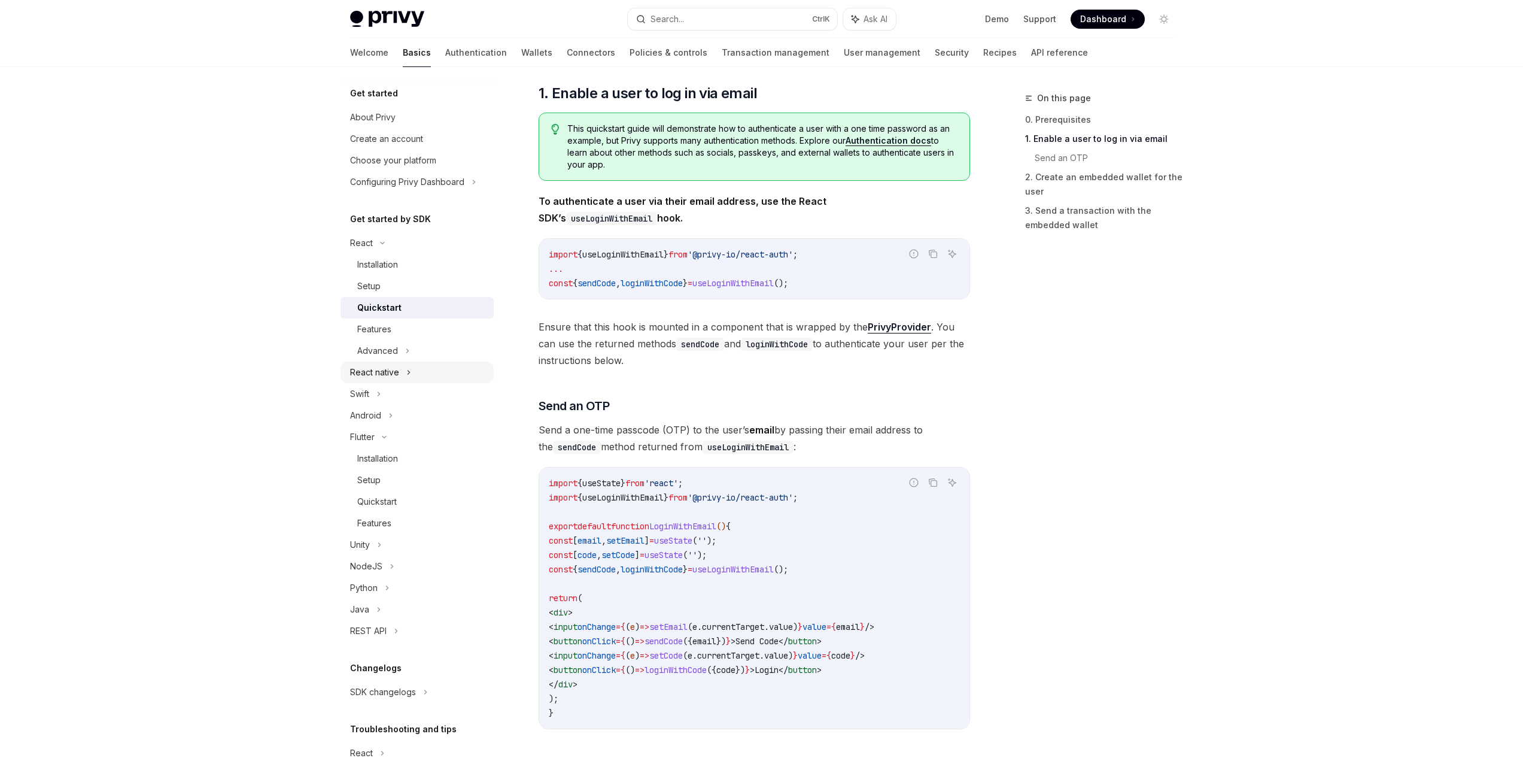
click at [385, 372] on div "React native" at bounding box center [374, 372] width 49 height 14
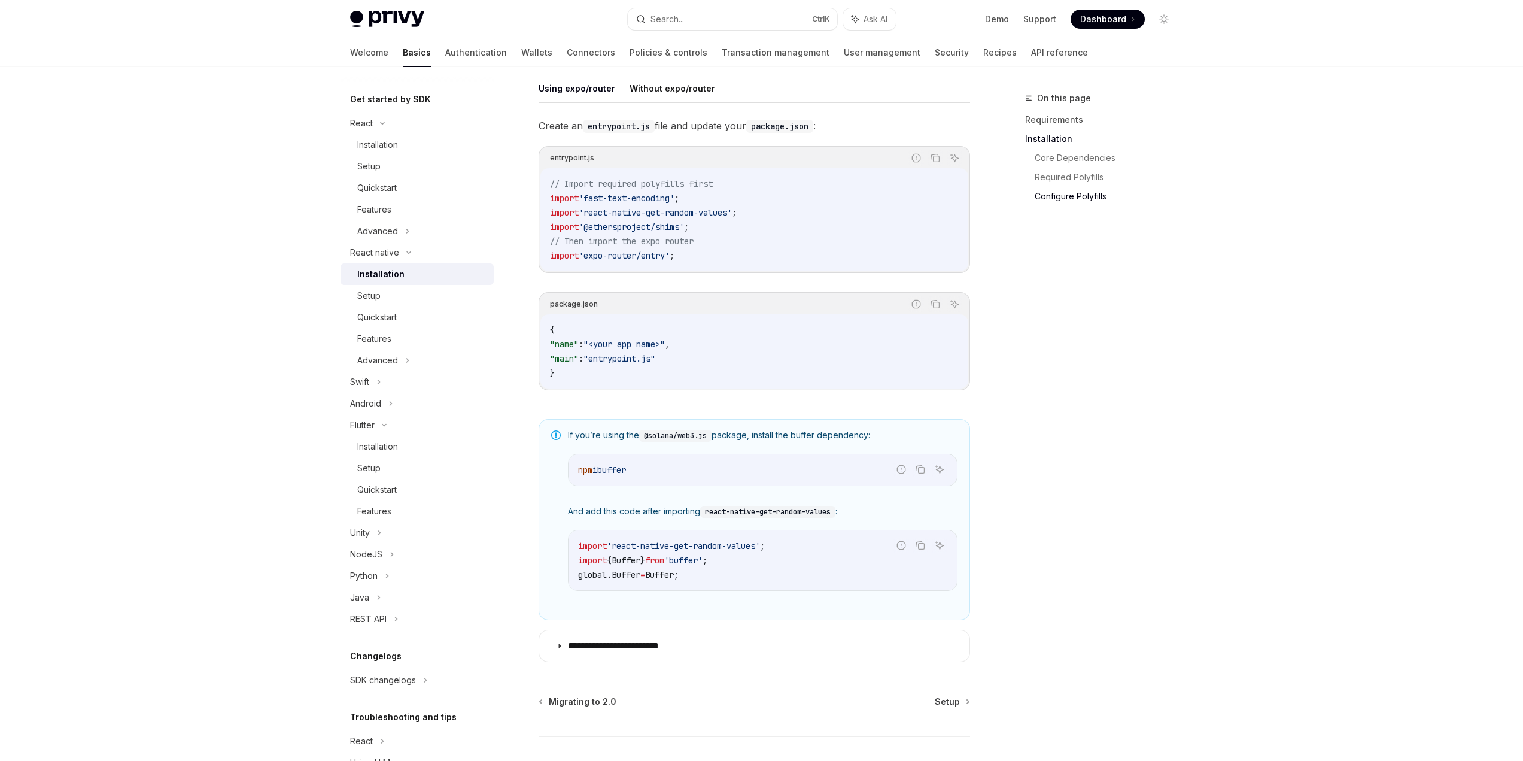
scroll to position [598, 0]
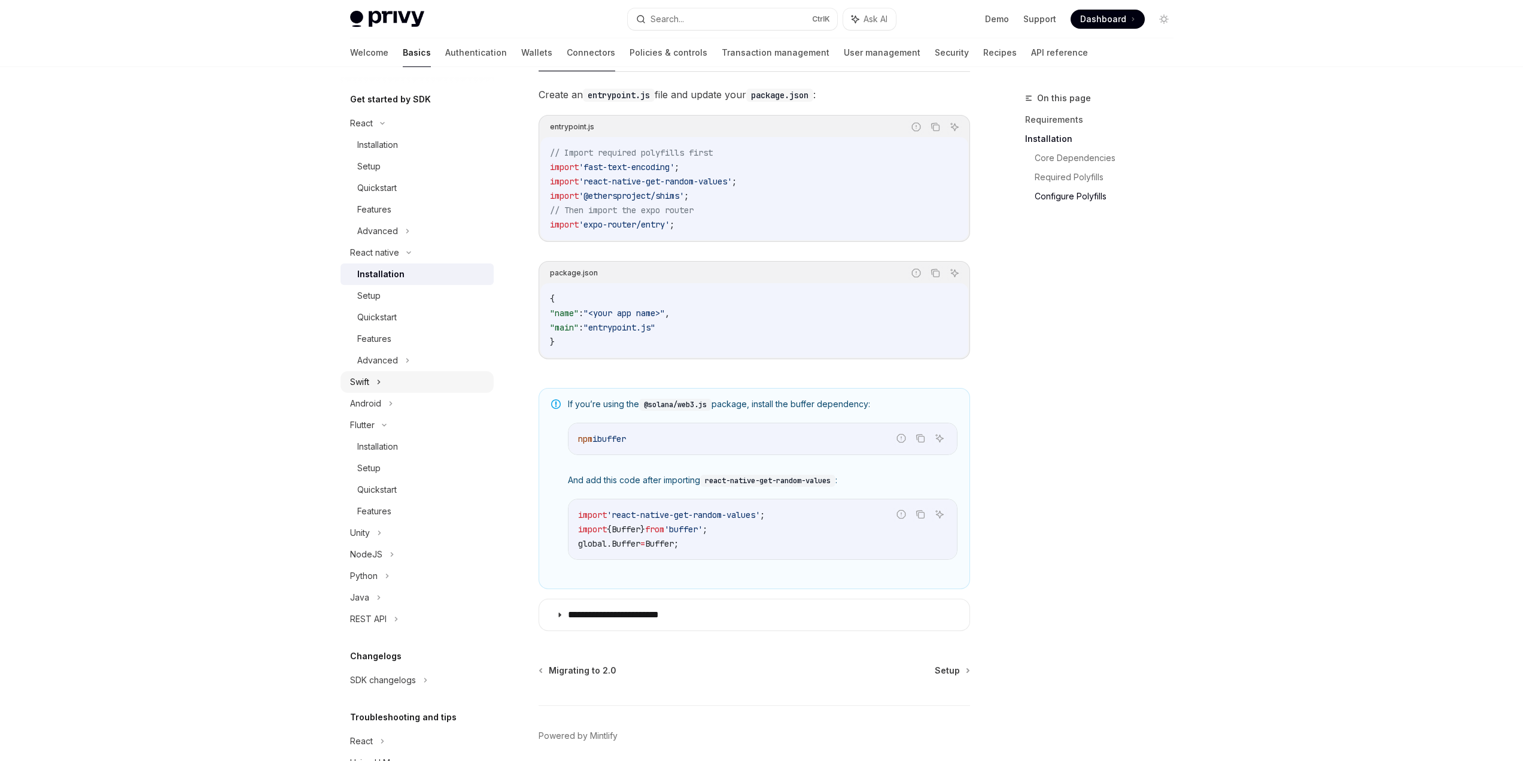
click at [376, 383] on div "Swift" at bounding box center [416, 382] width 153 height 22
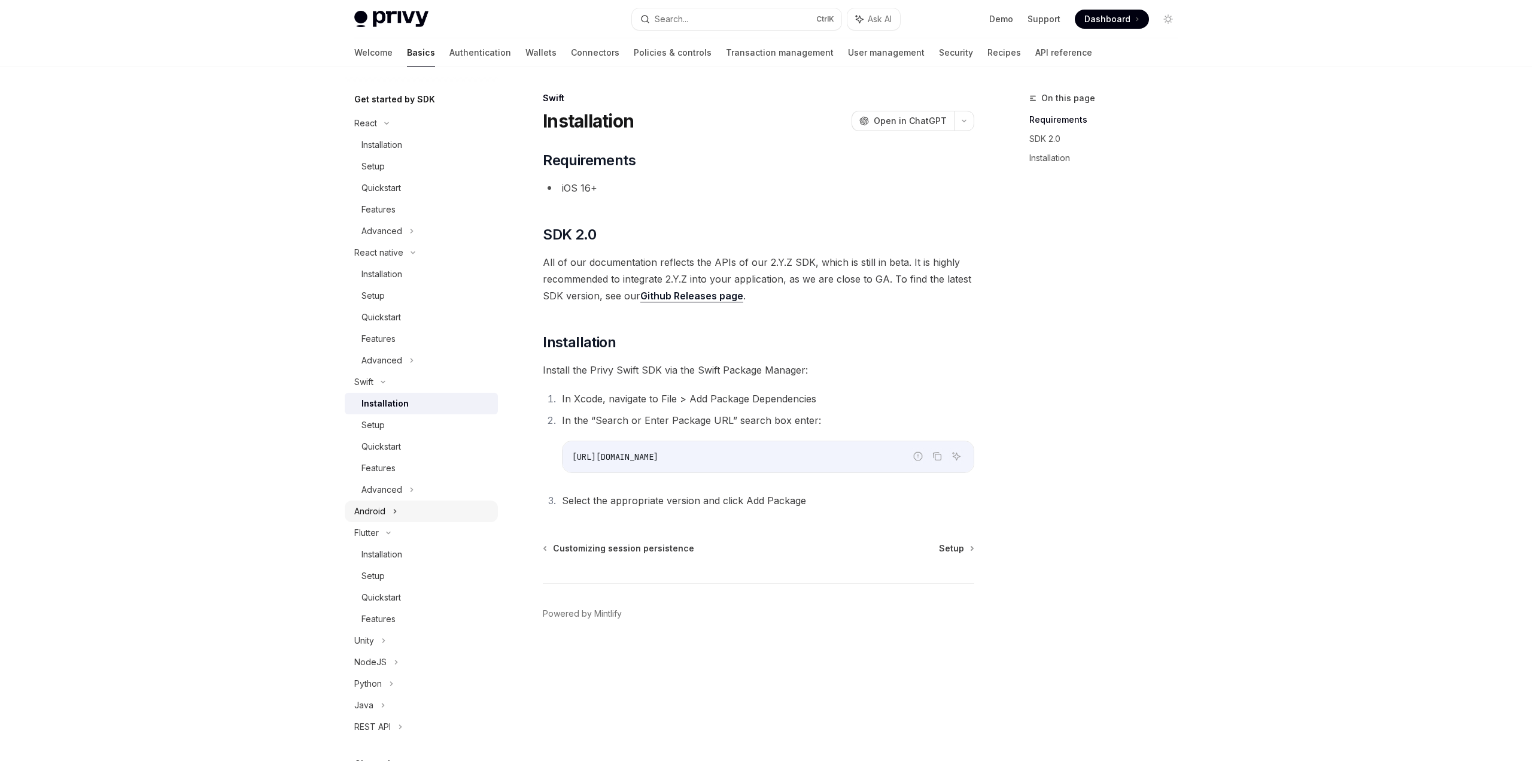
click at [388, 508] on div "Android" at bounding box center [421, 511] width 153 height 22
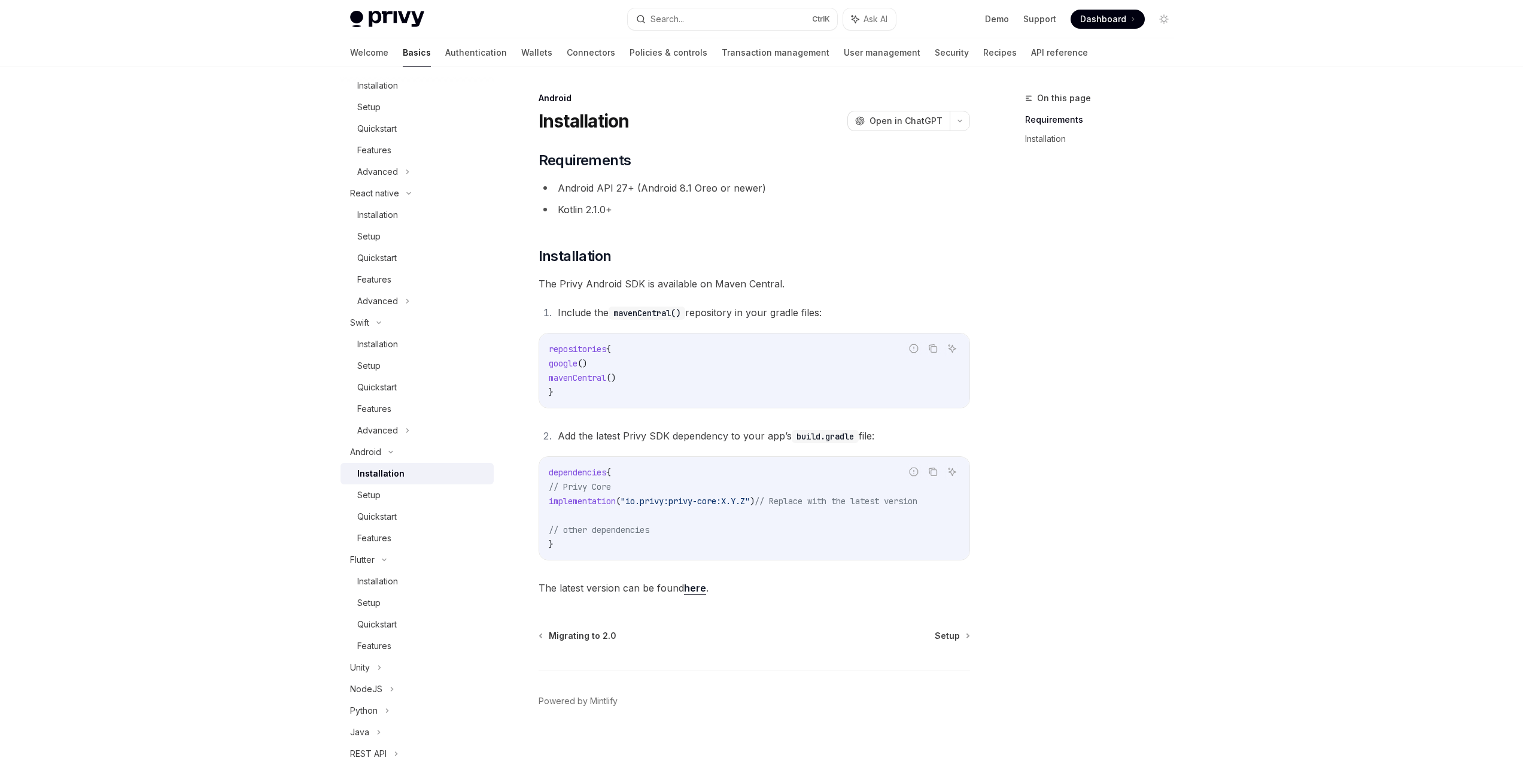
scroll to position [180, 0]
click at [367, 557] on div "Flutter" at bounding box center [362, 559] width 25 height 14
click at [383, 559] on icon at bounding box center [384, 559] width 5 height 14
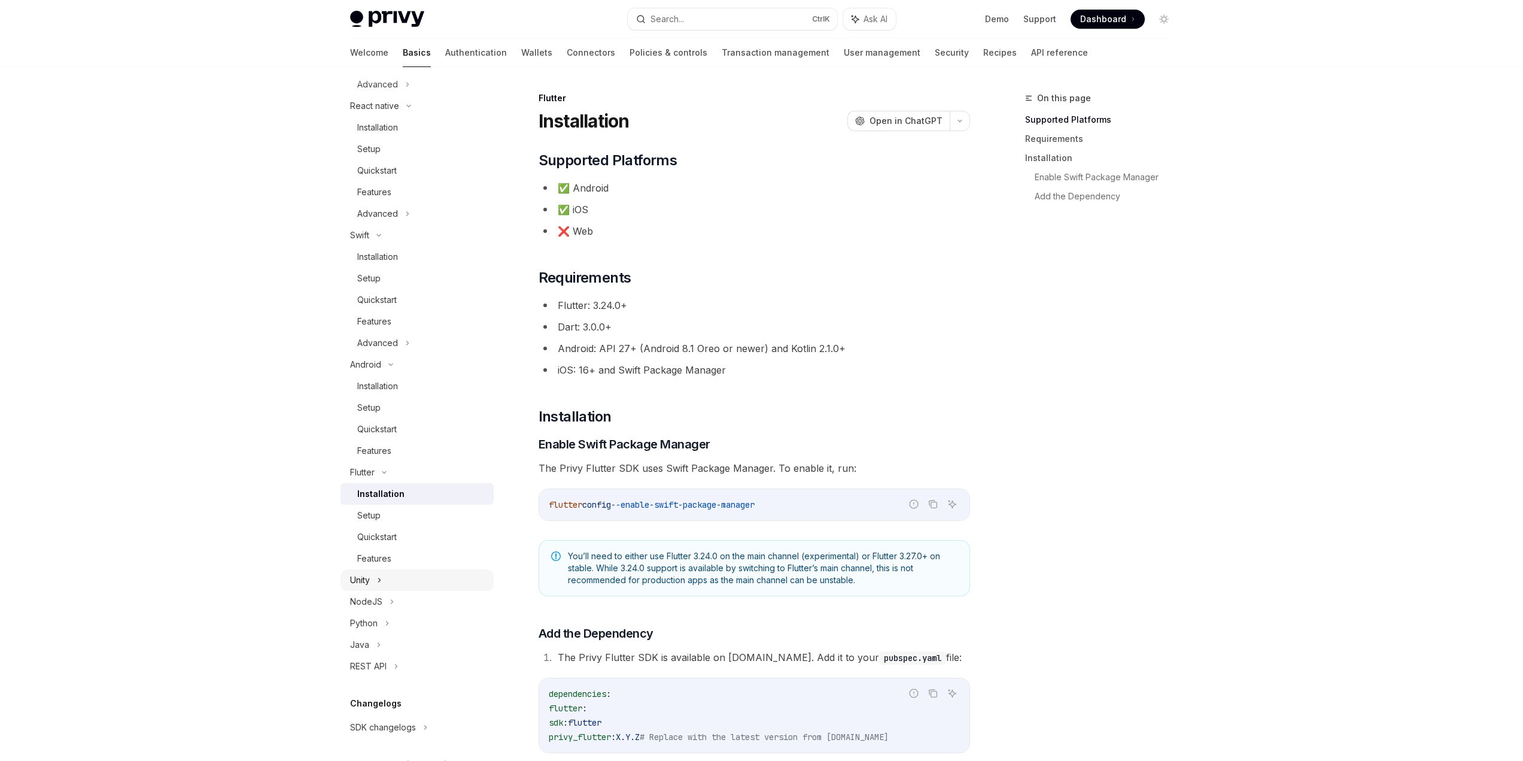
scroll to position [299, 0]
click at [405, 543] on div "Unity" at bounding box center [416, 547] width 153 height 22
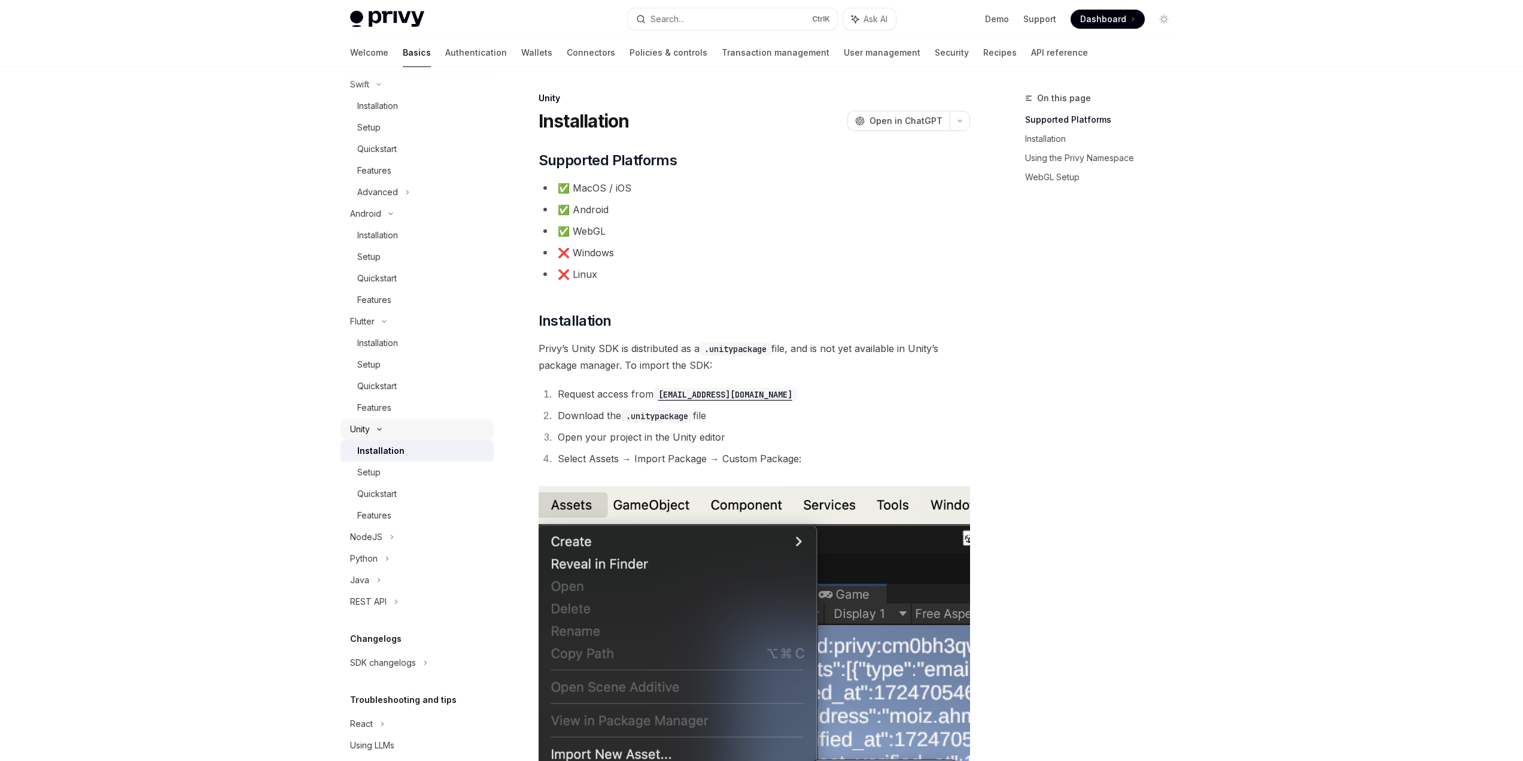
scroll to position [419, 0]
drag, startPoint x: 573, startPoint y: 235, endPoint x: 629, endPoint y: 235, distance: 56.3
click at [622, 230] on li "✅ WebGL" at bounding box center [754, 231] width 431 height 17
click at [630, 235] on li "✅ WebGL" at bounding box center [754, 231] width 431 height 17
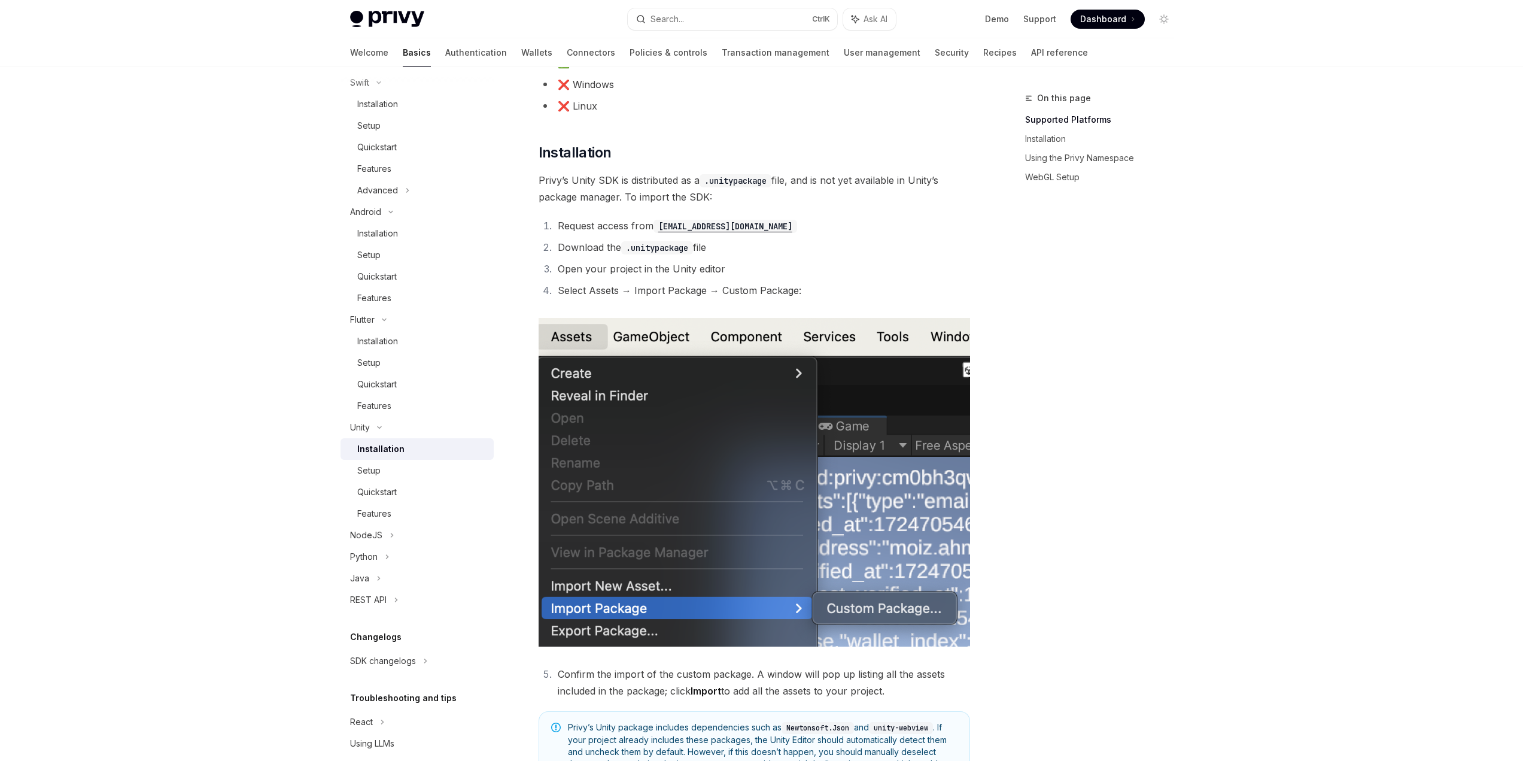
scroll to position [180, 0]
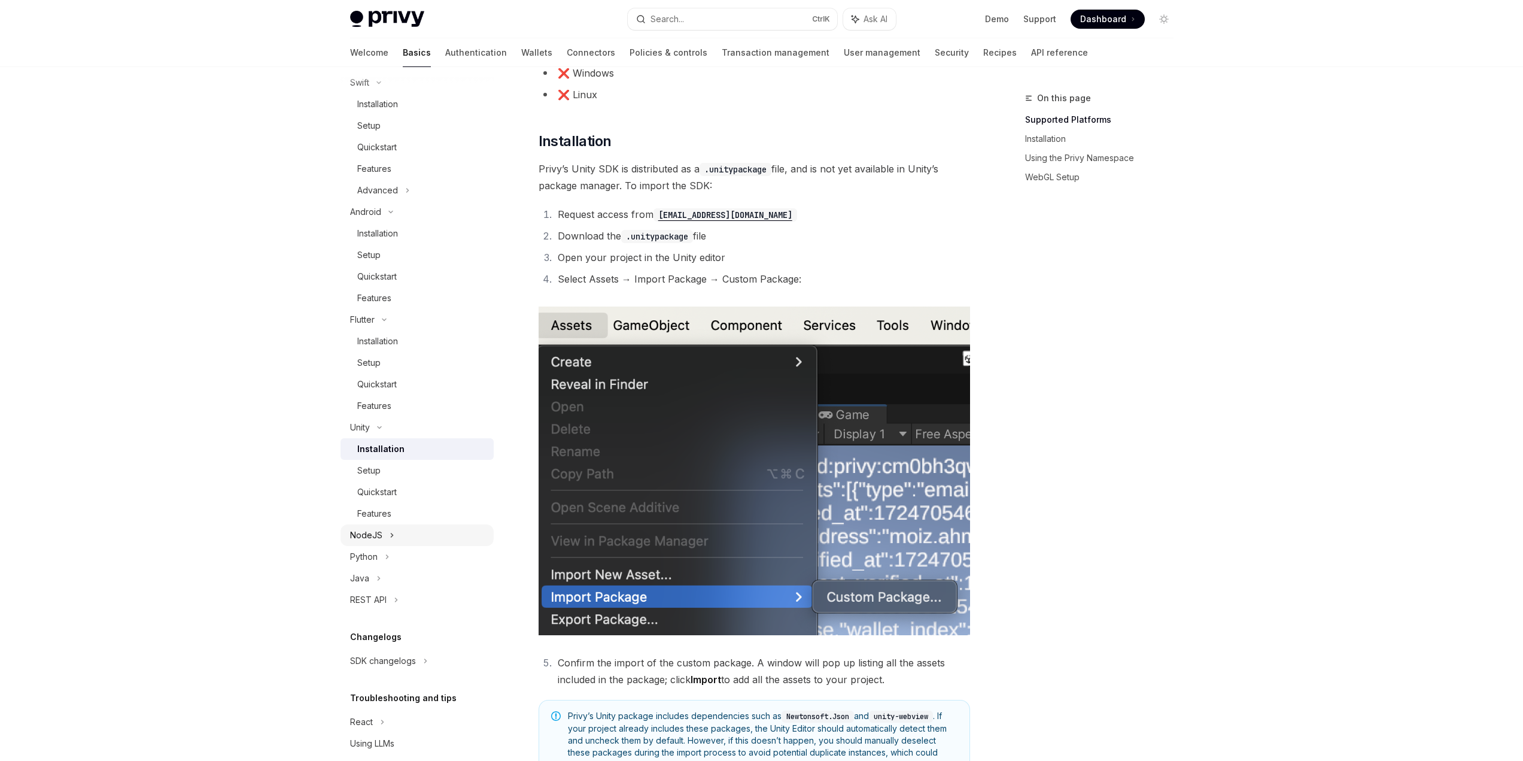
click at [380, 533] on div "NodeJS" at bounding box center [366, 535] width 32 height 14
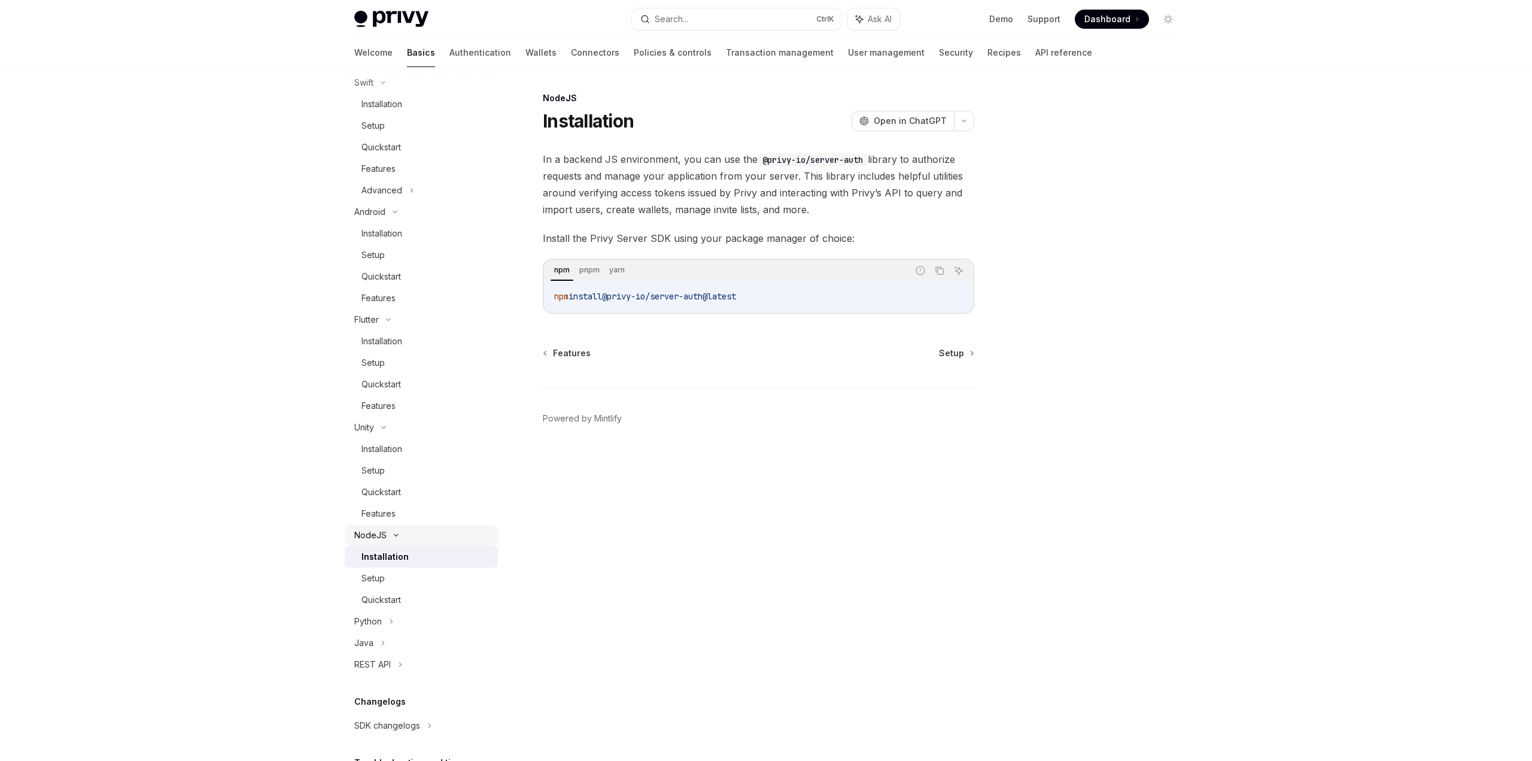
scroll to position [479, 0]
click at [385, 562] on div "Python" at bounding box center [421, 562] width 153 height 22
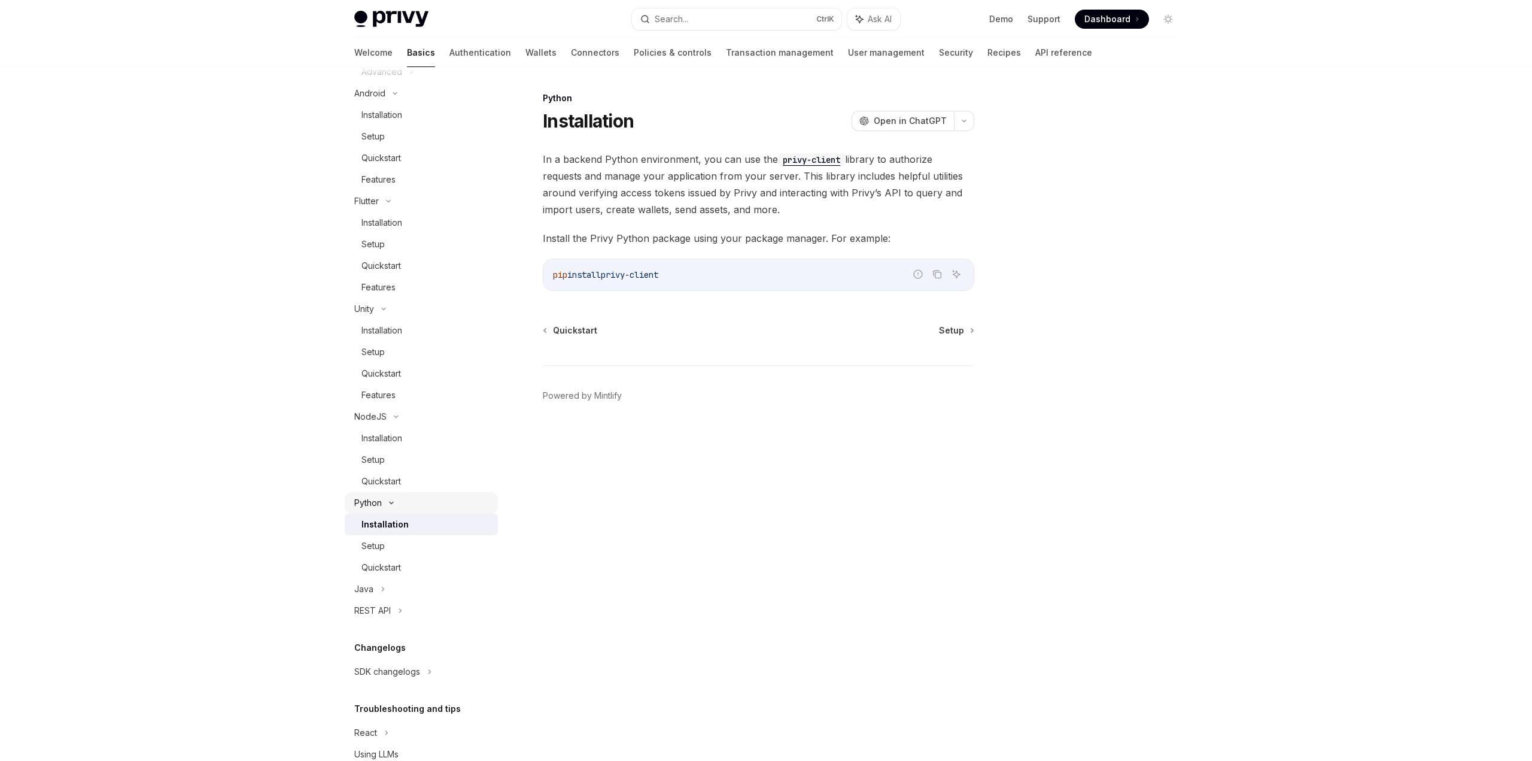
scroll to position [539, 0]
click at [388, 583] on div "Java" at bounding box center [421, 588] width 153 height 22
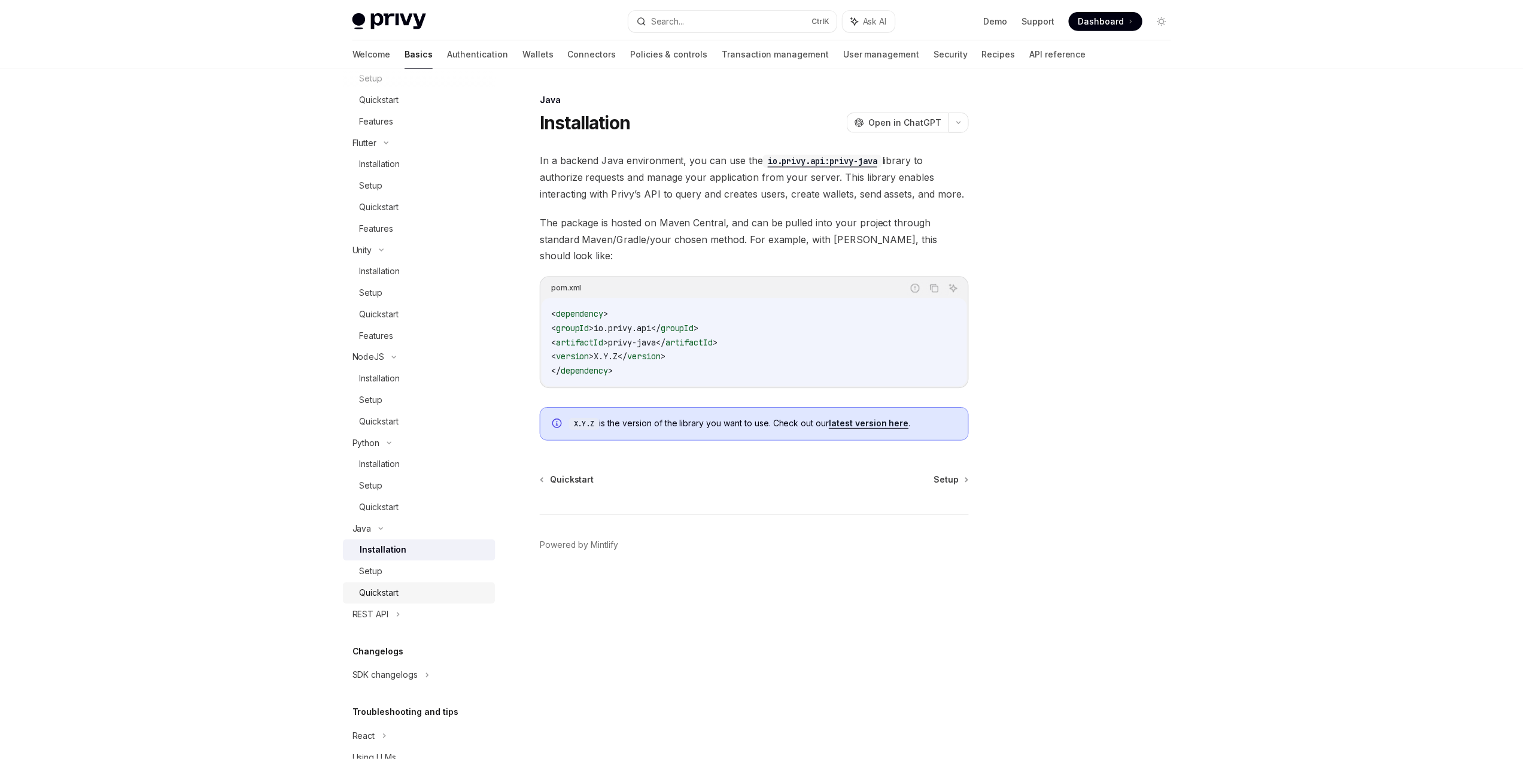
scroll to position [598, 0]
click at [390, 607] on div "REST API" at bounding box center [372, 614] width 37 height 14
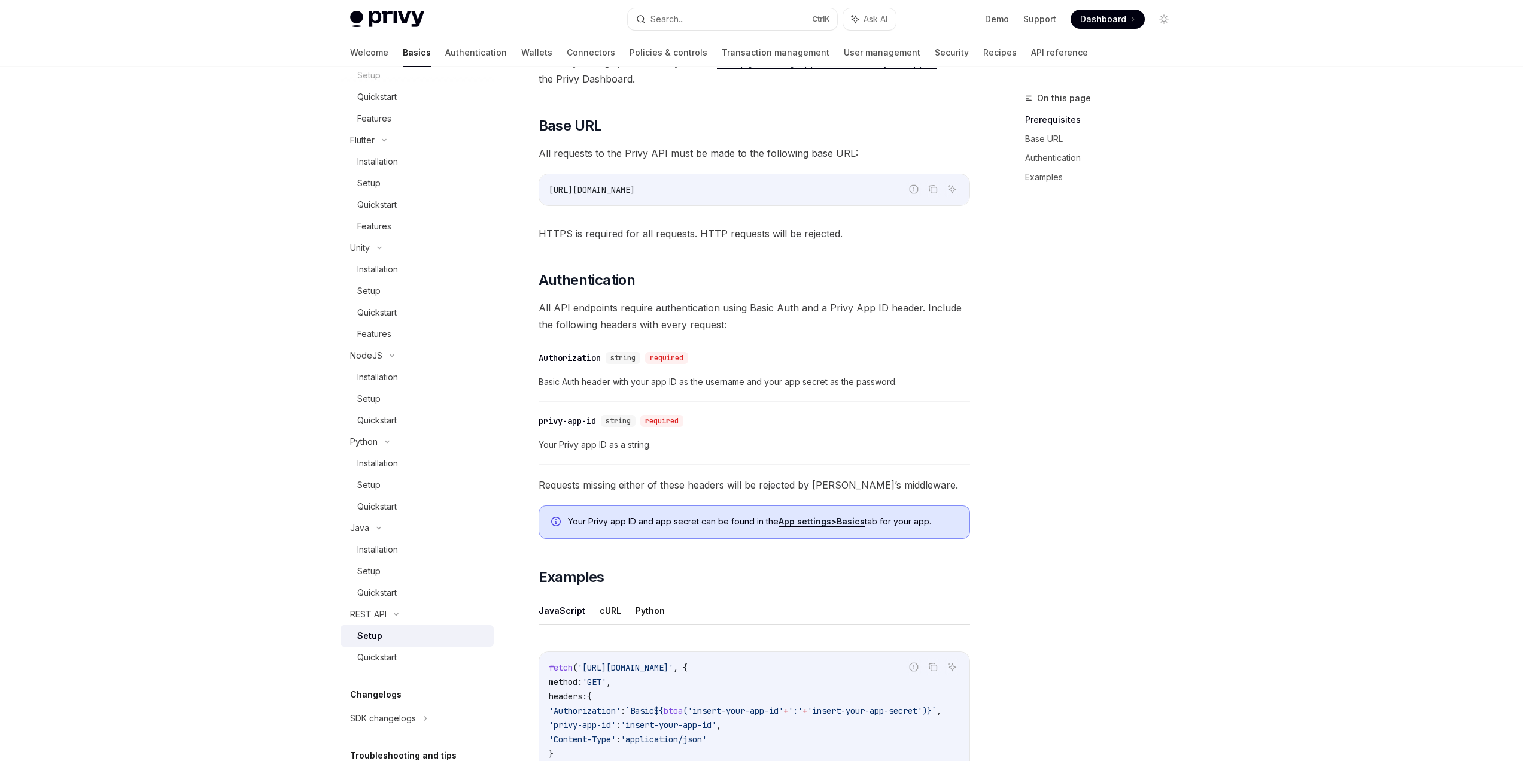
scroll to position [239, 0]
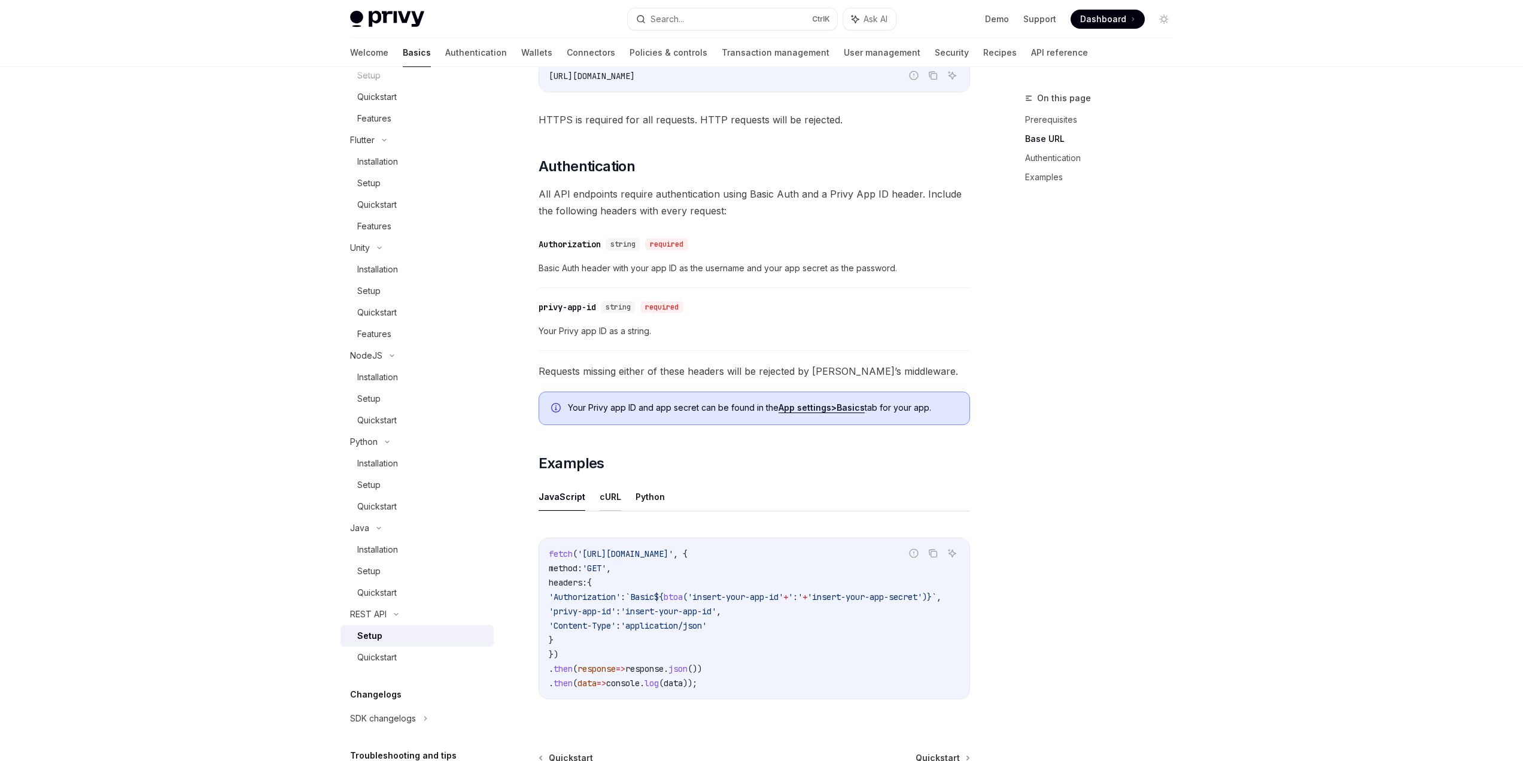
click at [608, 498] on button "cURL" at bounding box center [611, 496] width 22 height 28
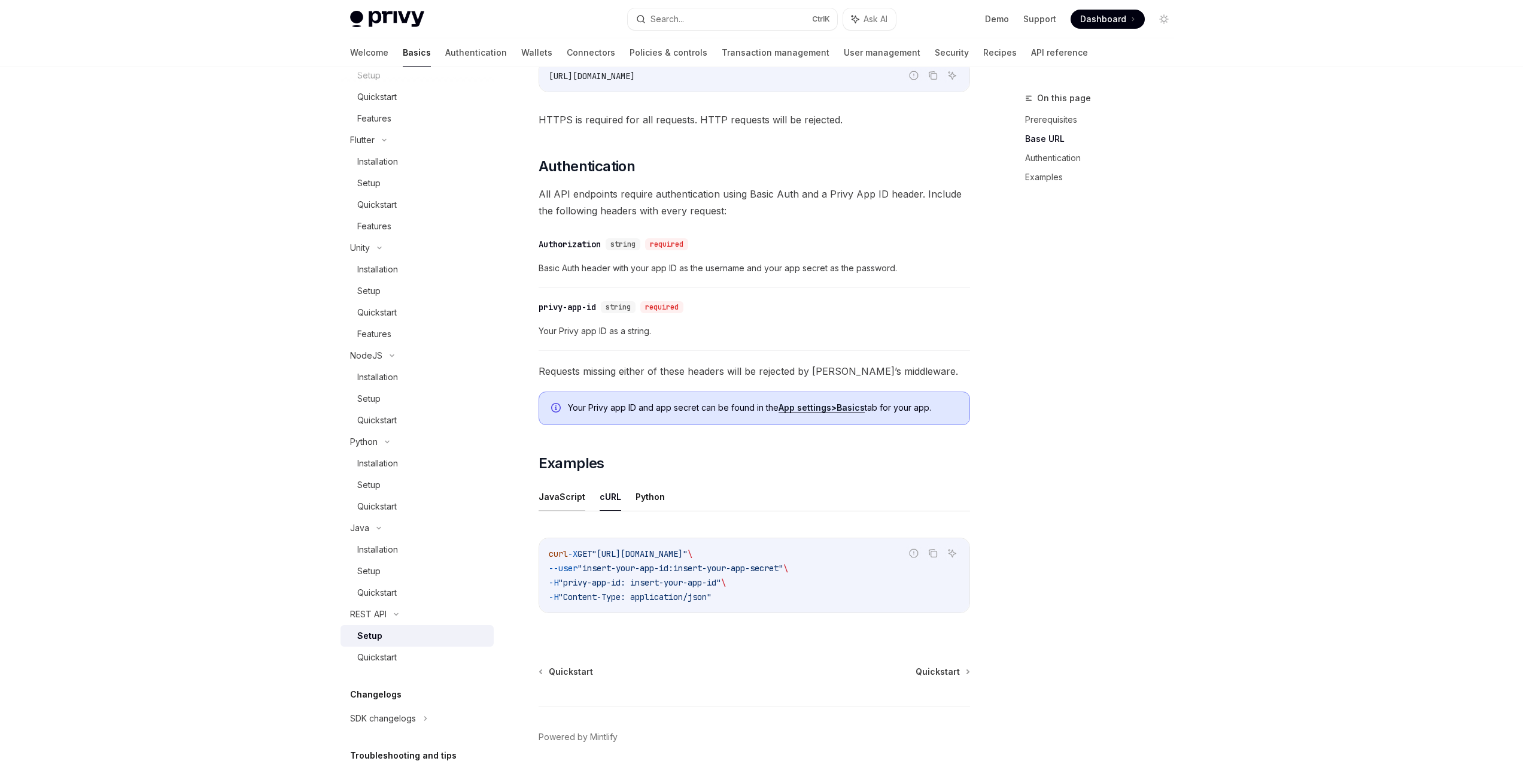
click at [569, 499] on button "JavaScript" at bounding box center [562, 496] width 47 height 28
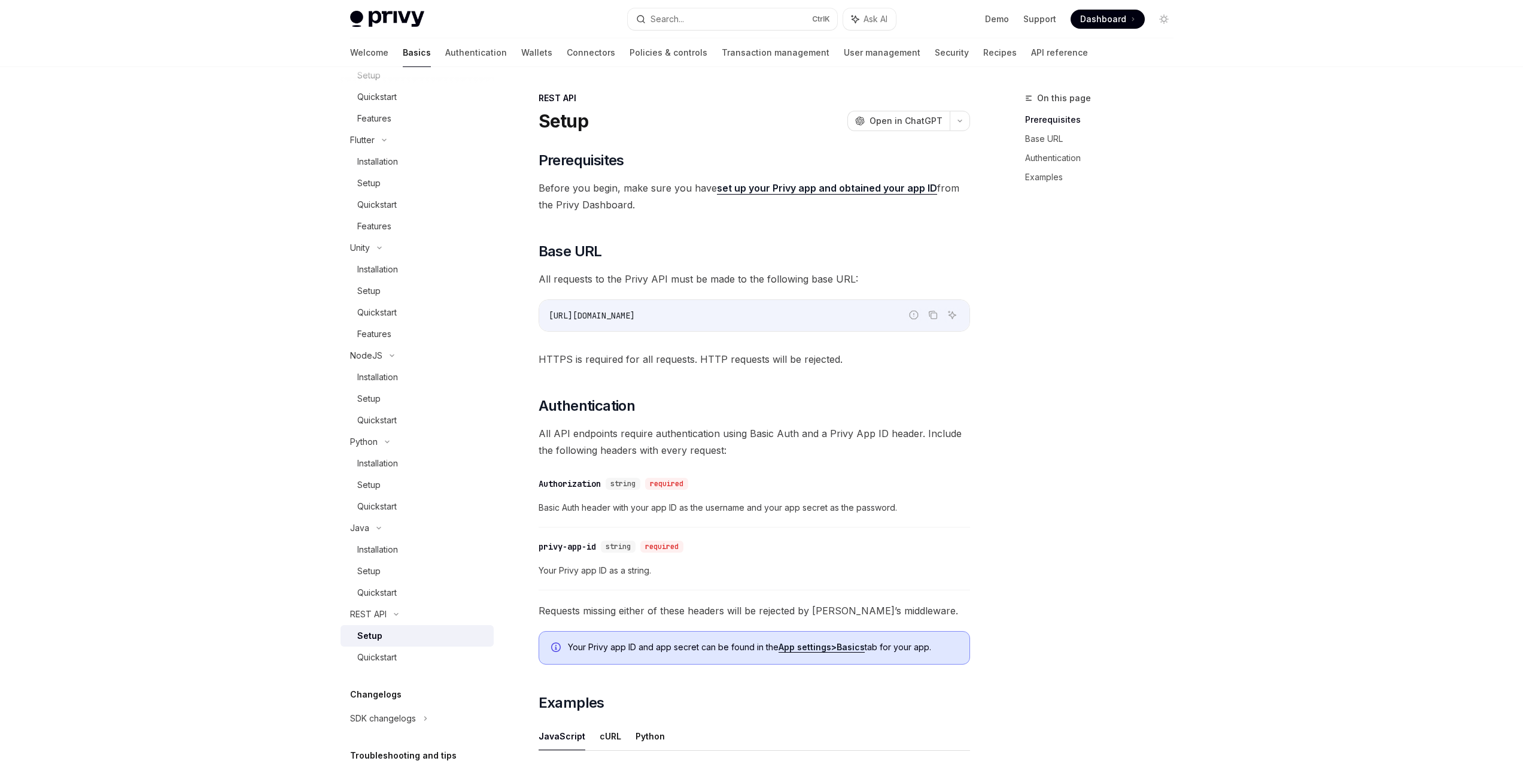
click at [760, 184] on link "set up your Privy app and obtained your app ID" at bounding box center [827, 188] width 220 height 13
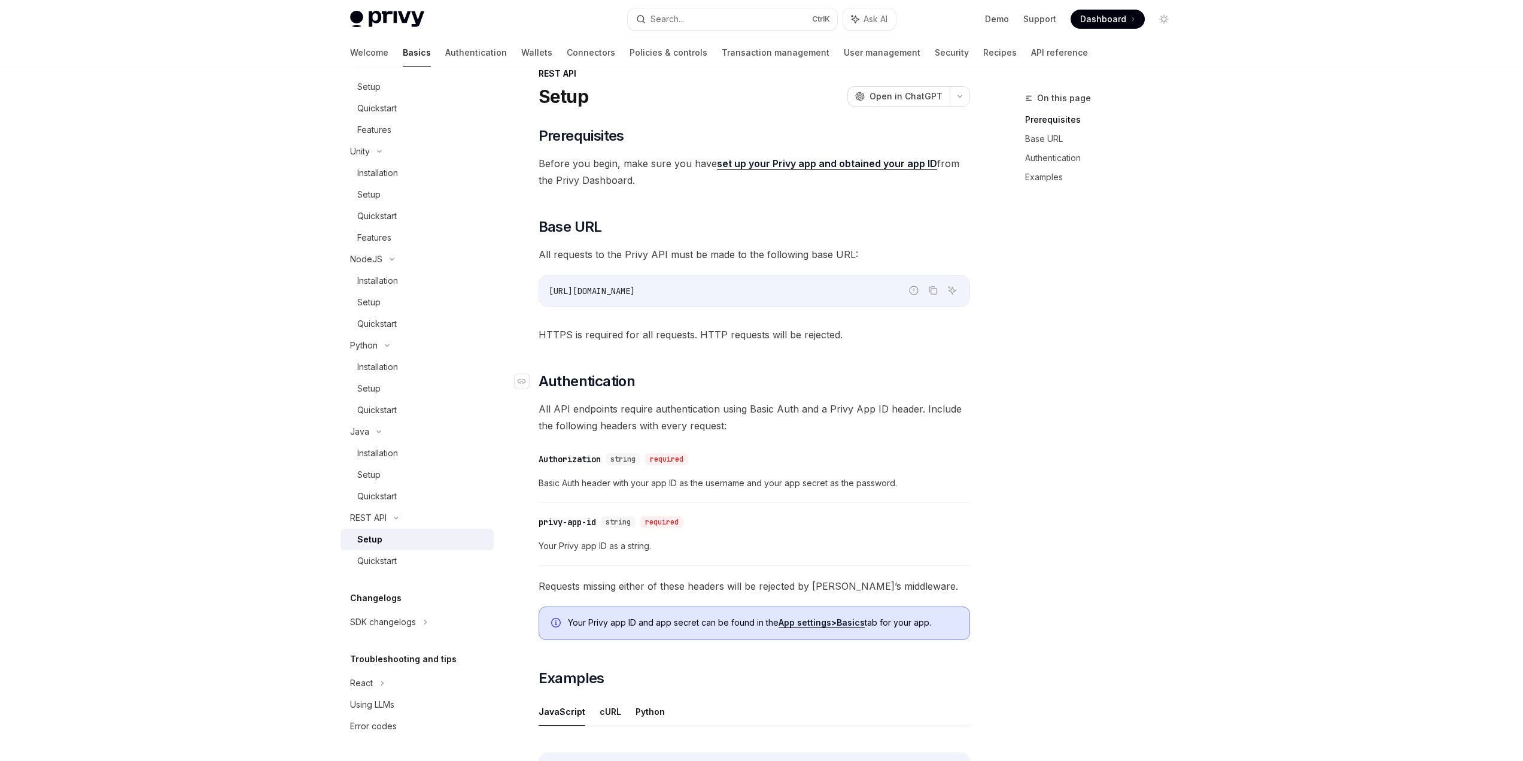
scroll to position [20, 0]
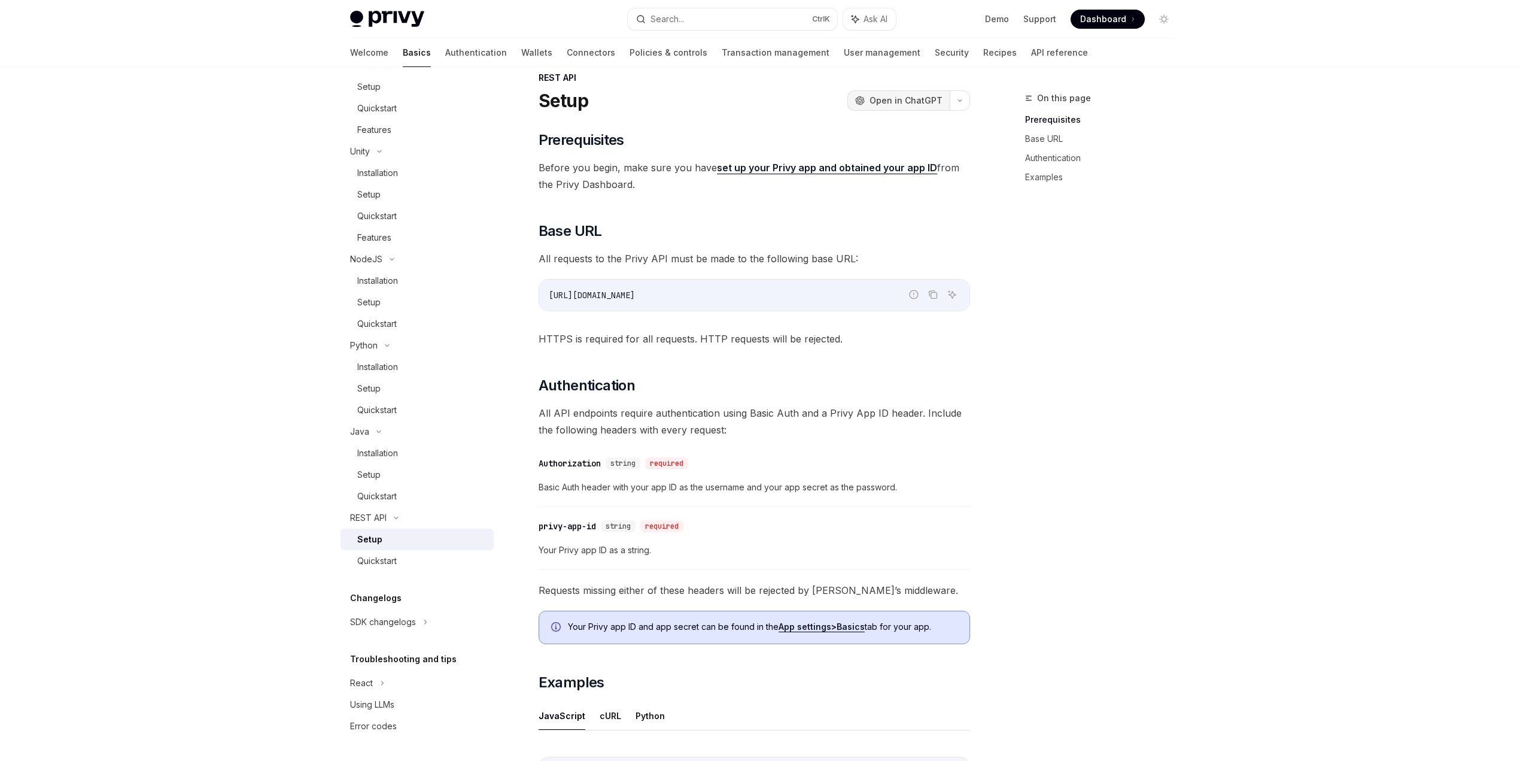
click at [882, 104] on span "Open in ChatGPT" at bounding box center [905, 101] width 73 height 12
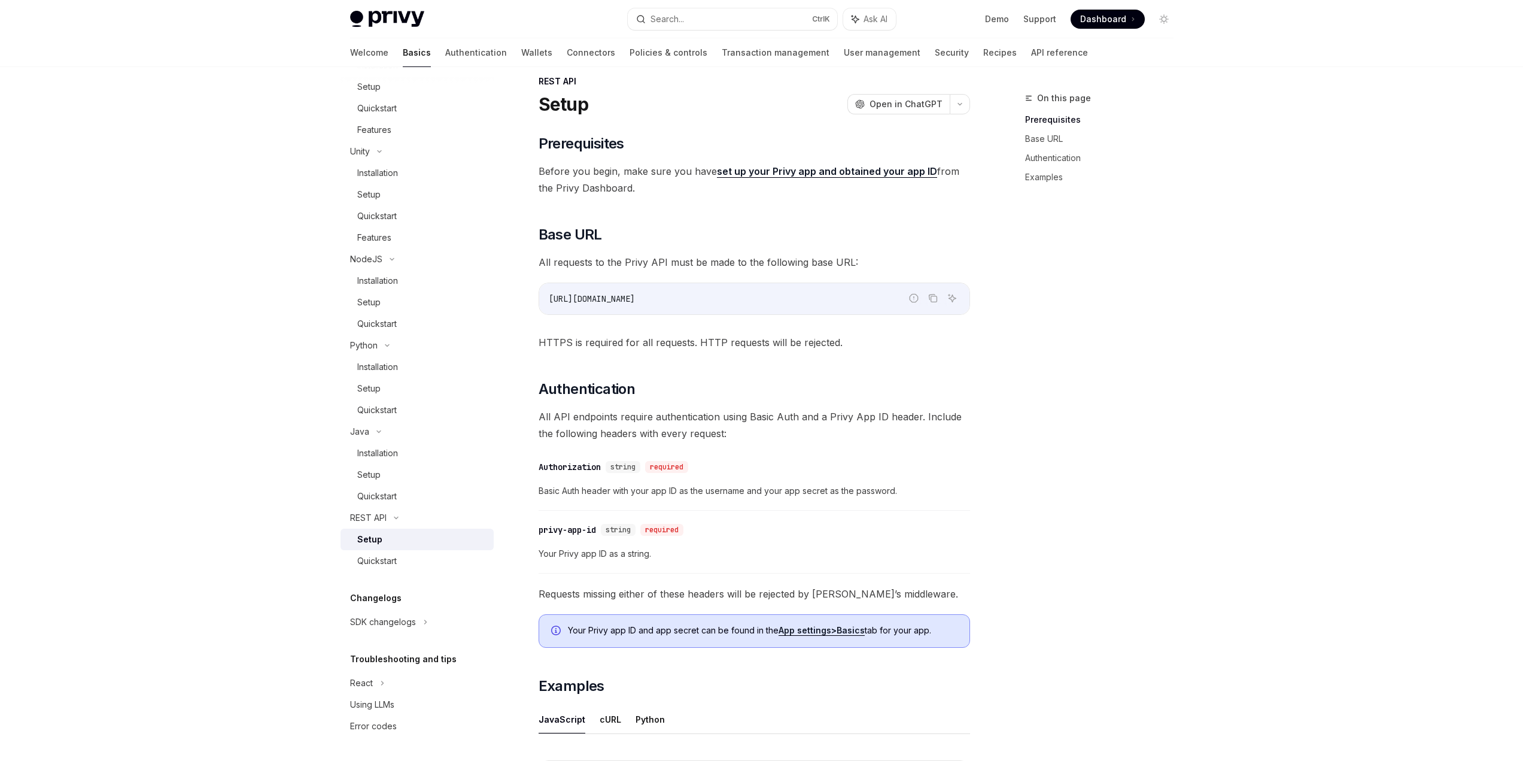
scroll to position [0, 0]
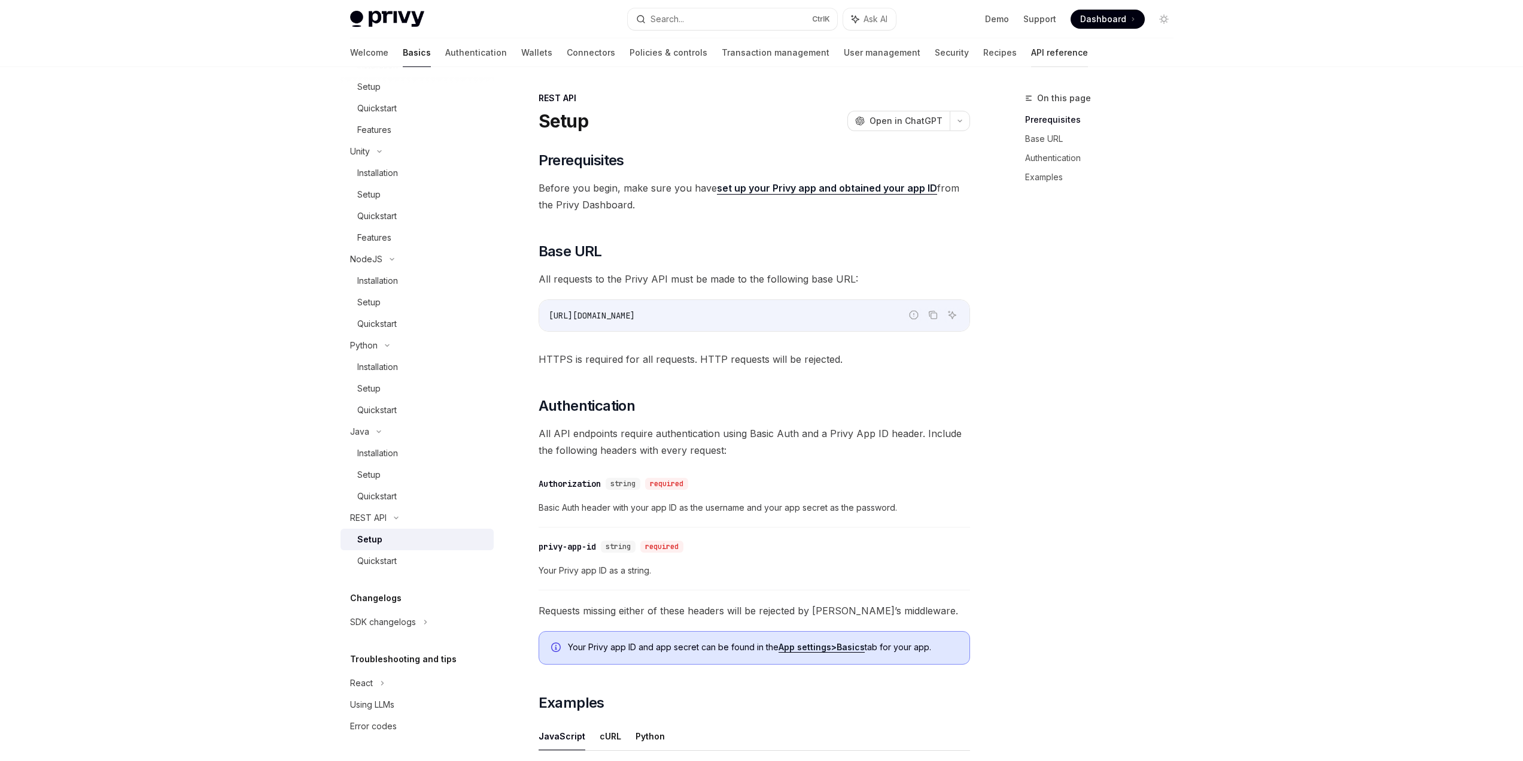
click at [1031, 56] on link "API reference" at bounding box center [1059, 52] width 57 height 29
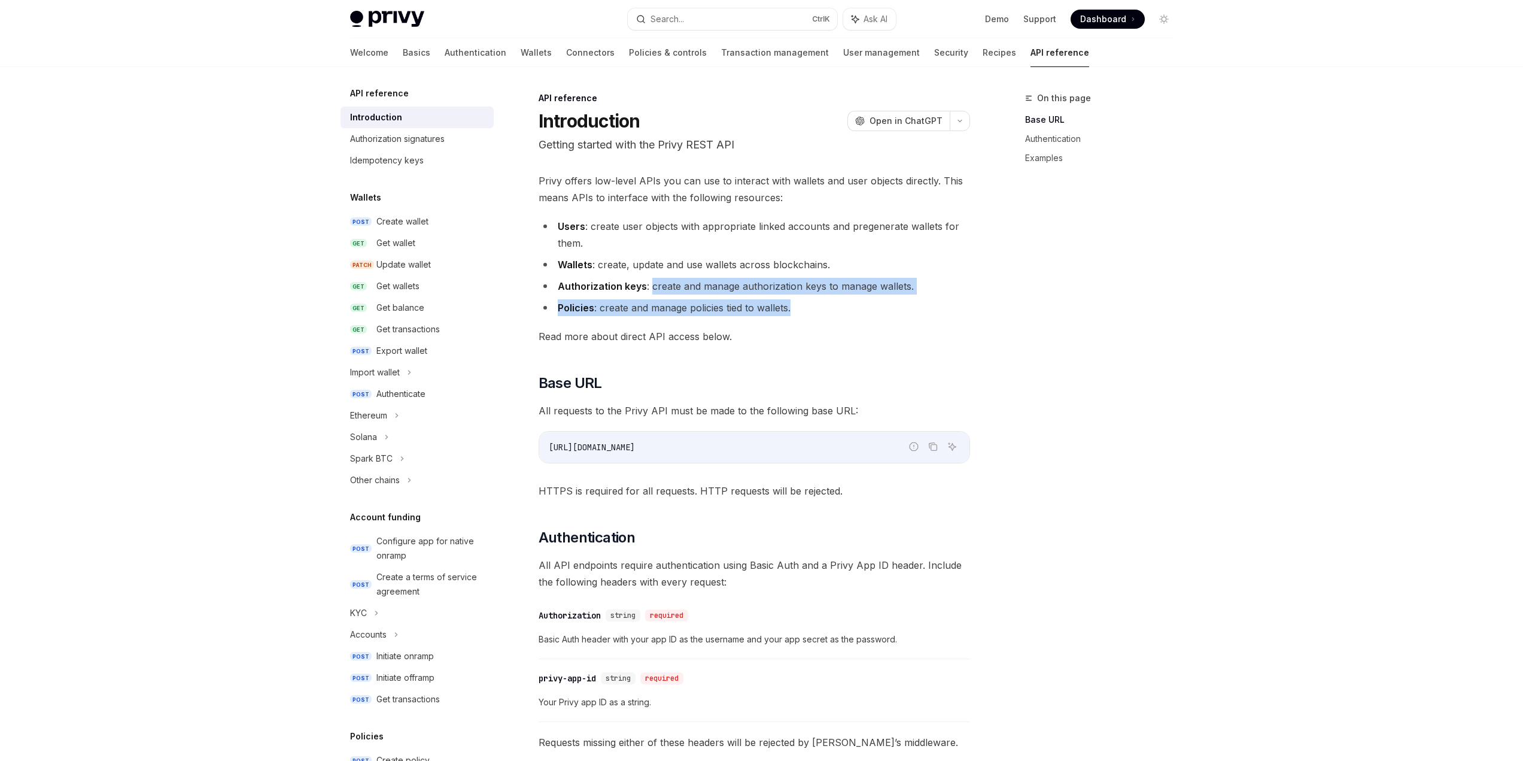
drag, startPoint x: 719, startPoint y: 293, endPoint x: 915, endPoint y: 302, distance: 196.5
click at [920, 301] on ul "Users : create user objects with appropriate linked accounts and pregenerate wa…" at bounding box center [754, 267] width 431 height 98
click at [841, 298] on ul "Users : create user objects with appropriate linked accounts and pregenerate wa…" at bounding box center [754, 267] width 431 height 98
drag, startPoint x: 732, startPoint y: 288, endPoint x: 872, endPoint y: 289, distance: 140.0
click at [871, 289] on li "Authorization keys : create and manage authorization keys to manage wallets." at bounding box center [754, 286] width 431 height 17
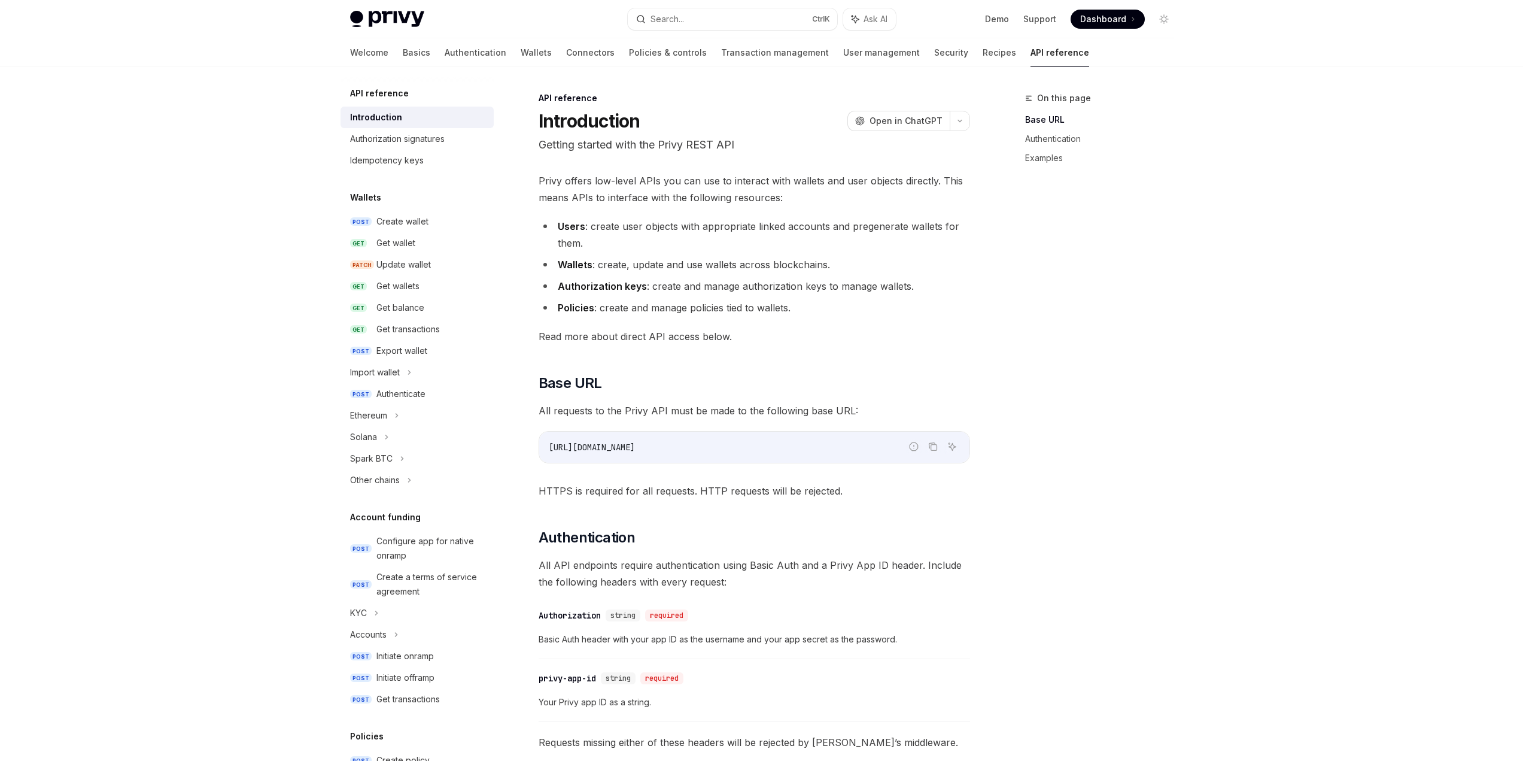
click at [898, 306] on li "Policies : create and manage policies tied to wallets." at bounding box center [754, 307] width 431 height 17
drag, startPoint x: 598, startPoint y: 312, endPoint x: 818, endPoint y: 312, distance: 219.6
click at [818, 312] on li "Policies : create and manage policies tied to wallets." at bounding box center [754, 307] width 431 height 17
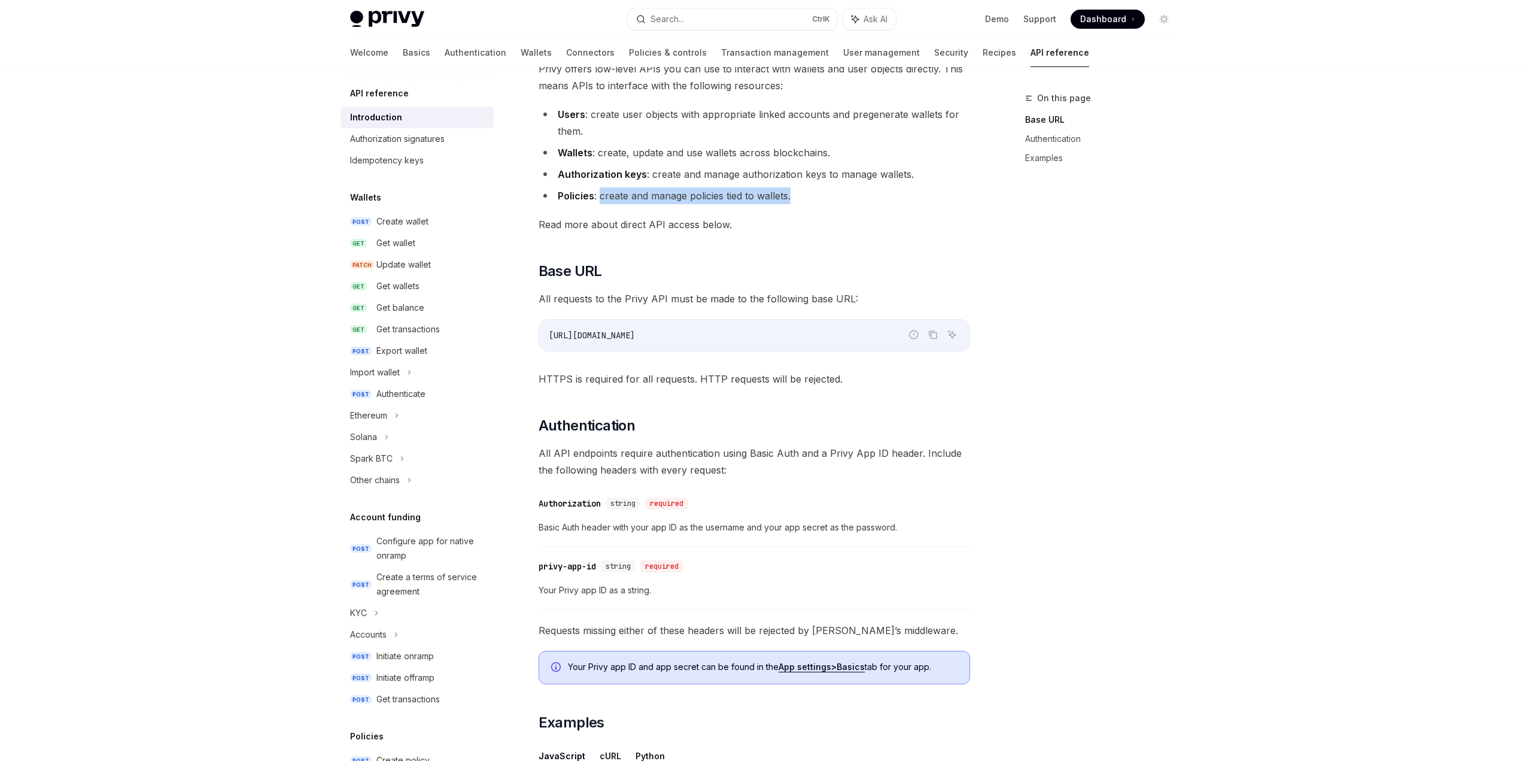
scroll to position [180, 0]
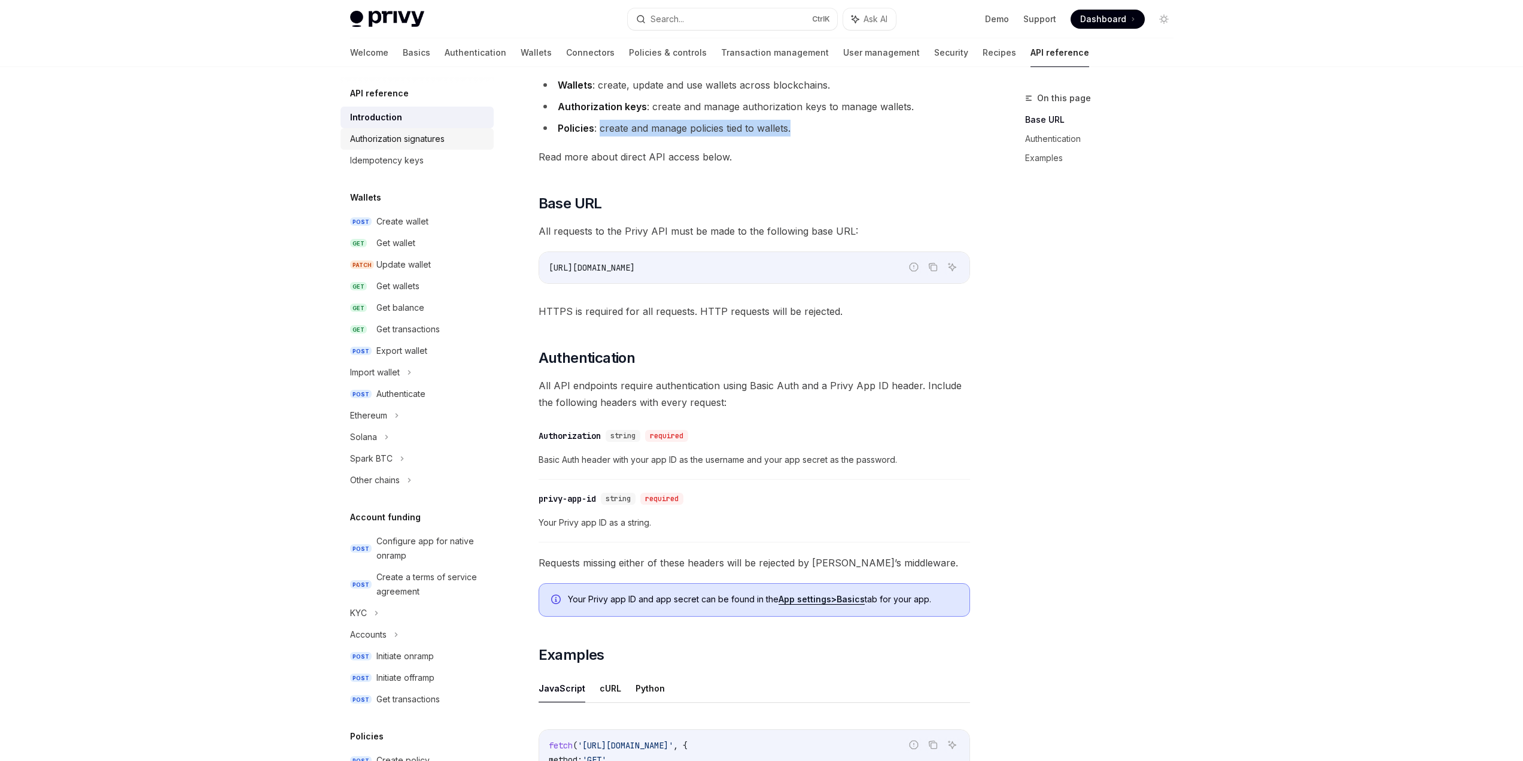
click at [438, 138] on div "Authorization signatures" at bounding box center [397, 139] width 95 height 14
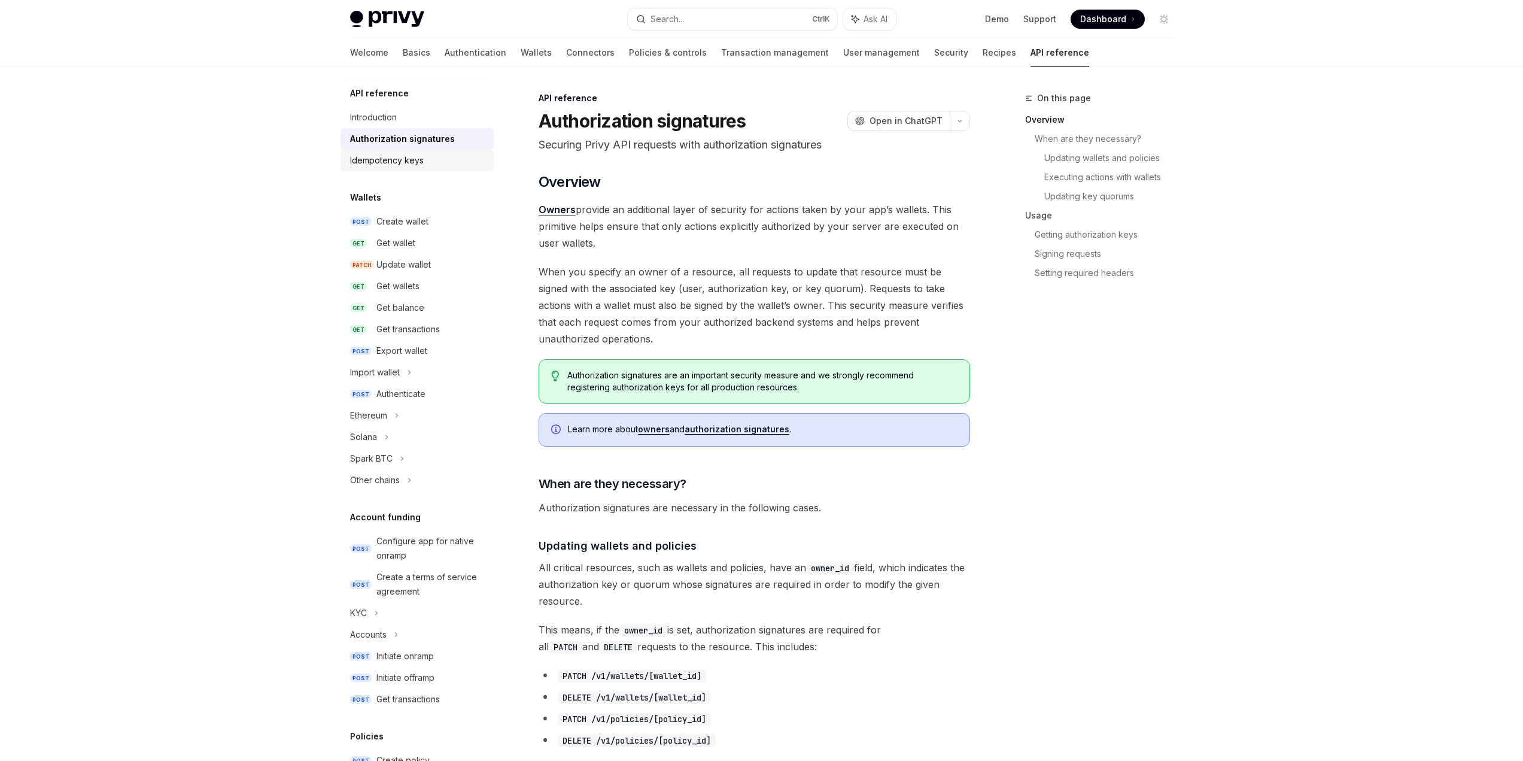
click at [392, 168] on link "Idempotency keys" at bounding box center [416, 161] width 153 height 22
type textarea "*"
